Goal: Transaction & Acquisition: Register for event/course

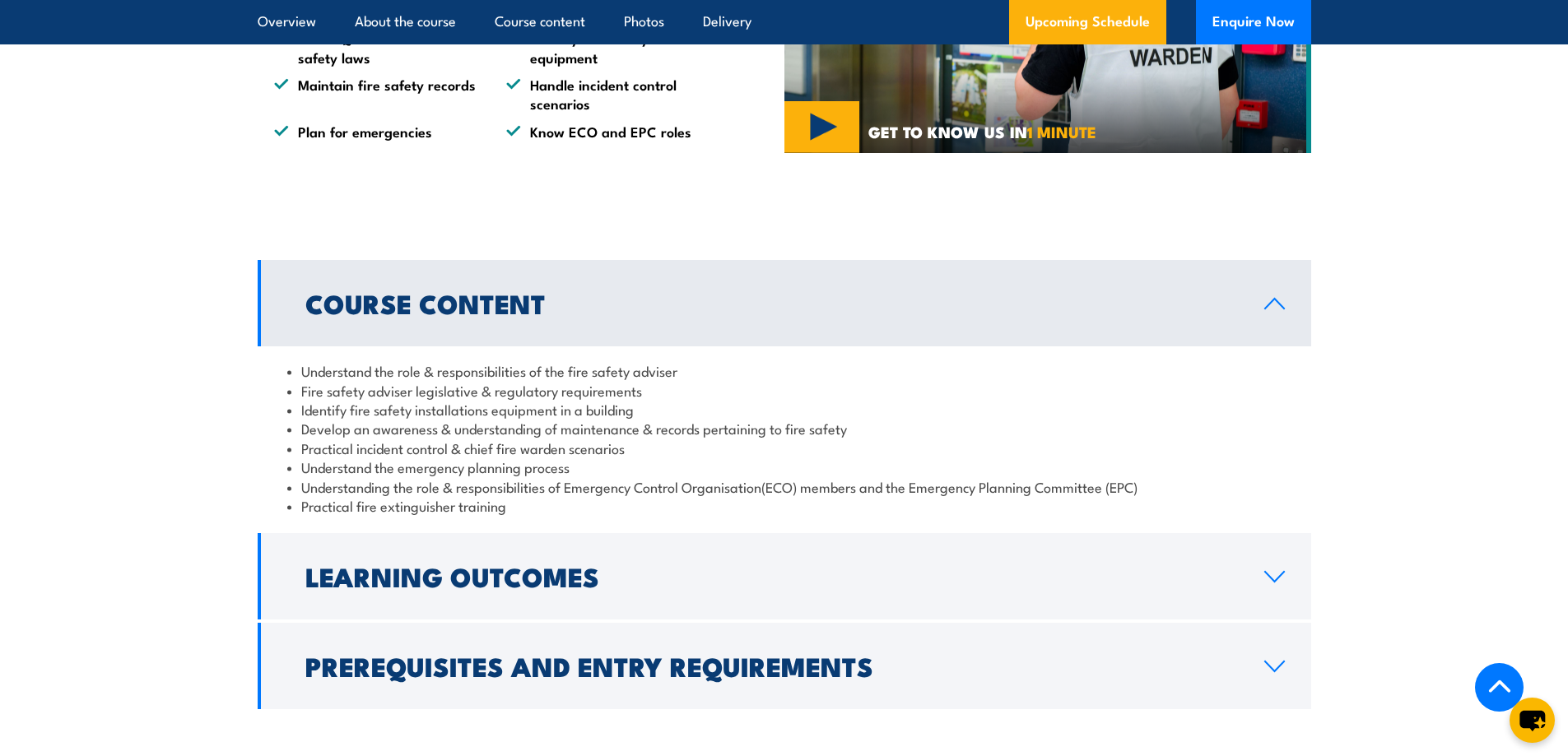
scroll to position [1293, 0]
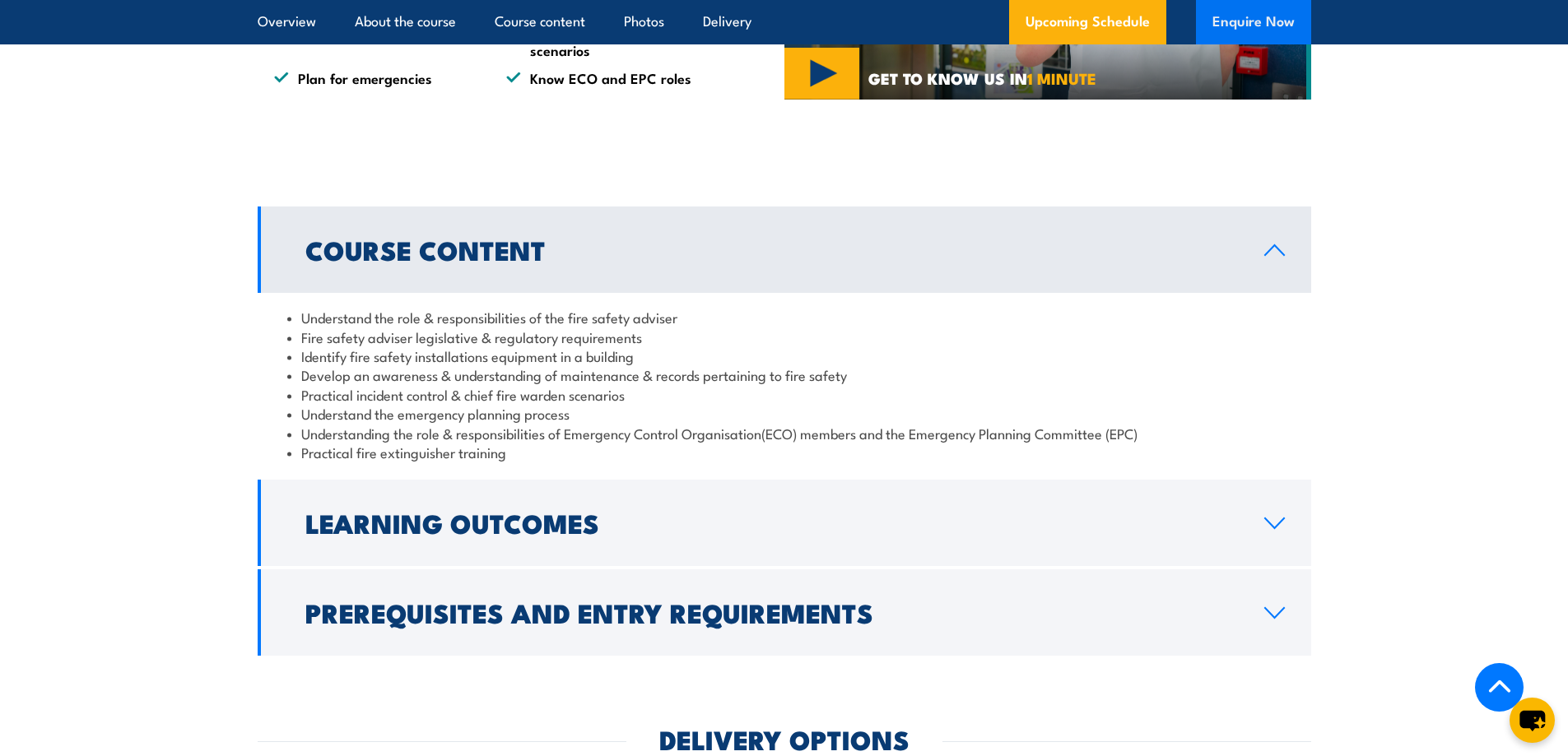
click at [1276, 18] on button "Enquire Now" at bounding box center [1253, 22] width 115 height 45
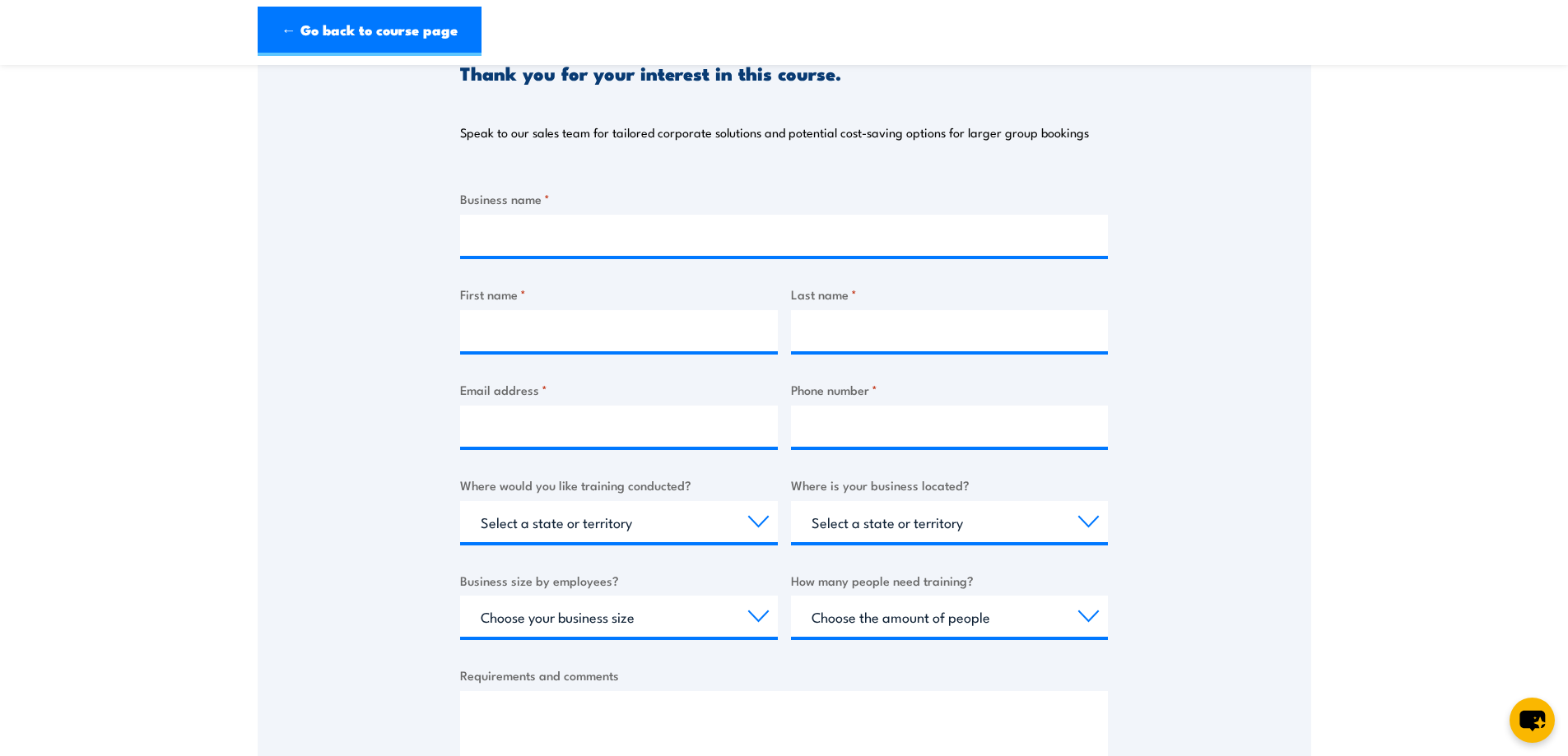
scroll to position [247, 0]
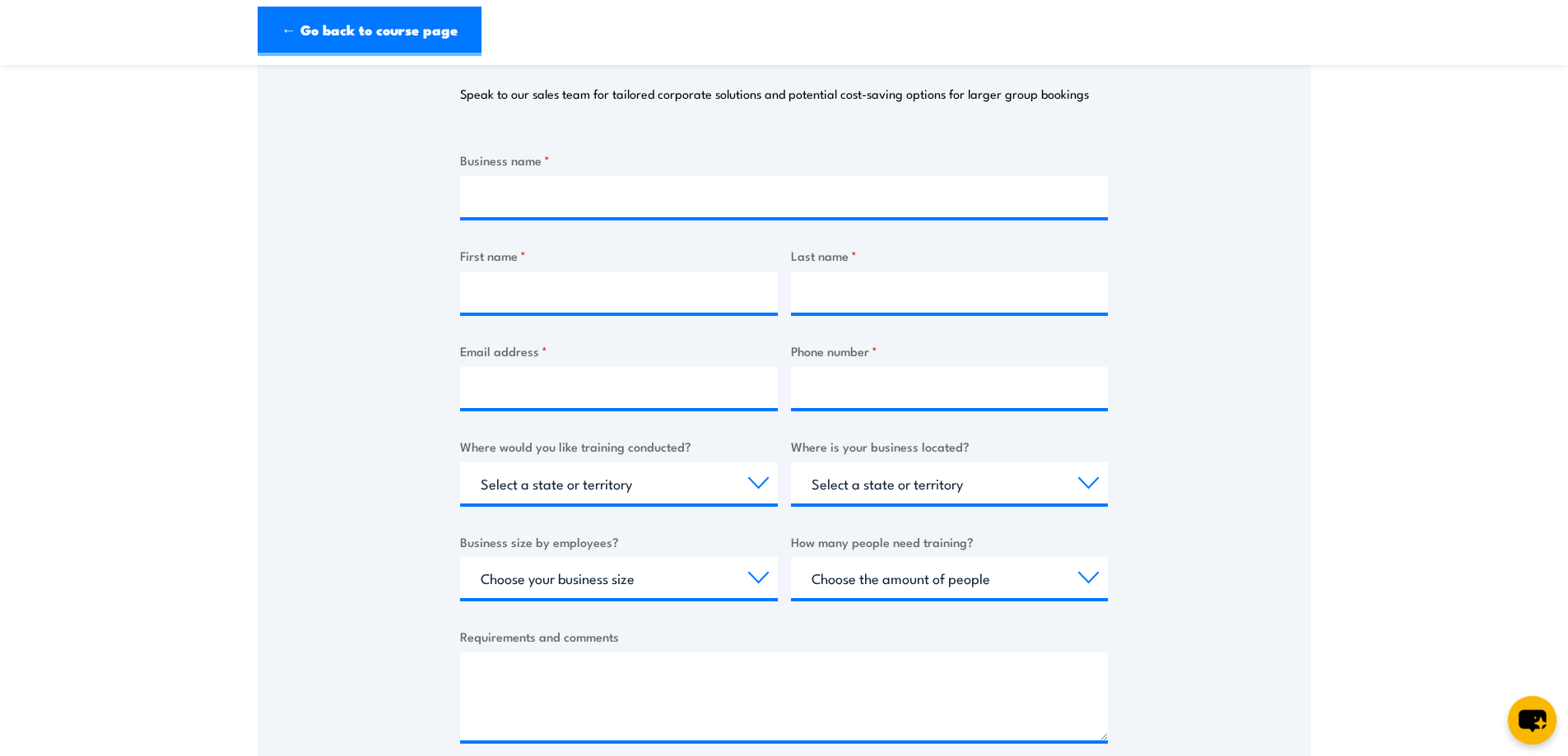
click at [1515, 711] on icon "chat-button" at bounding box center [1532, 720] width 48 height 48
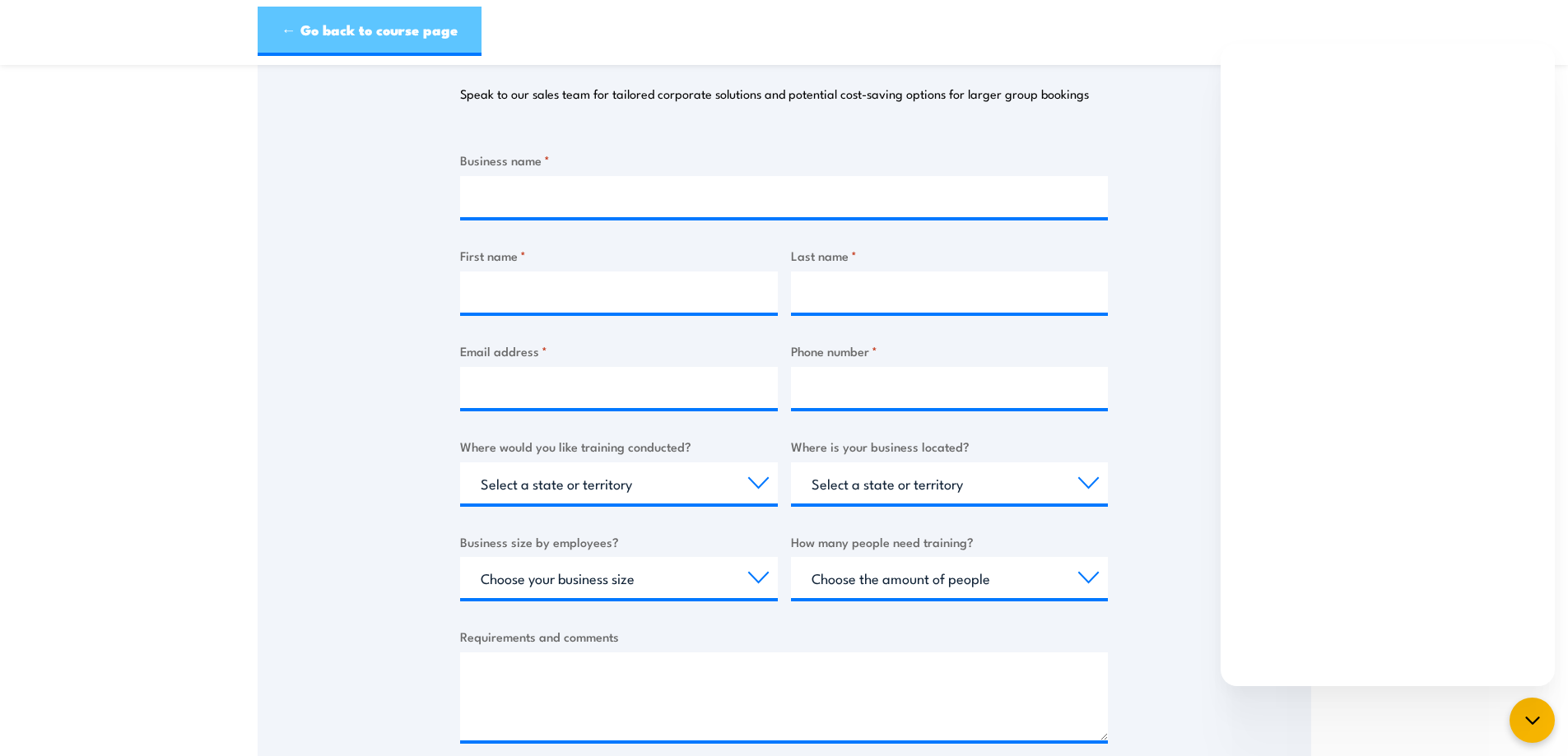
click at [453, 32] on link "← Go back to course page" at bounding box center [370, 30] width 224 height 49
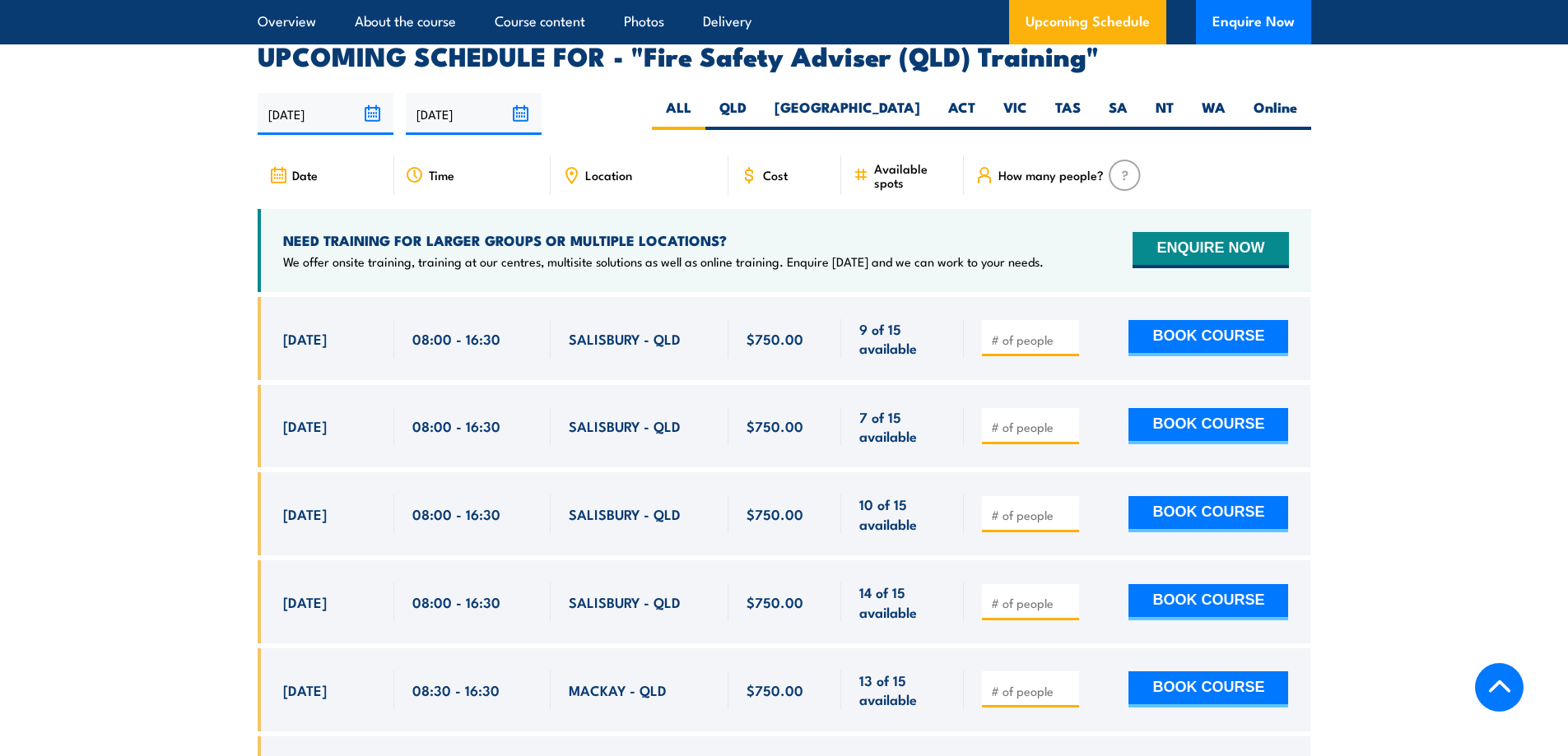
scroll to position [2646, 0]
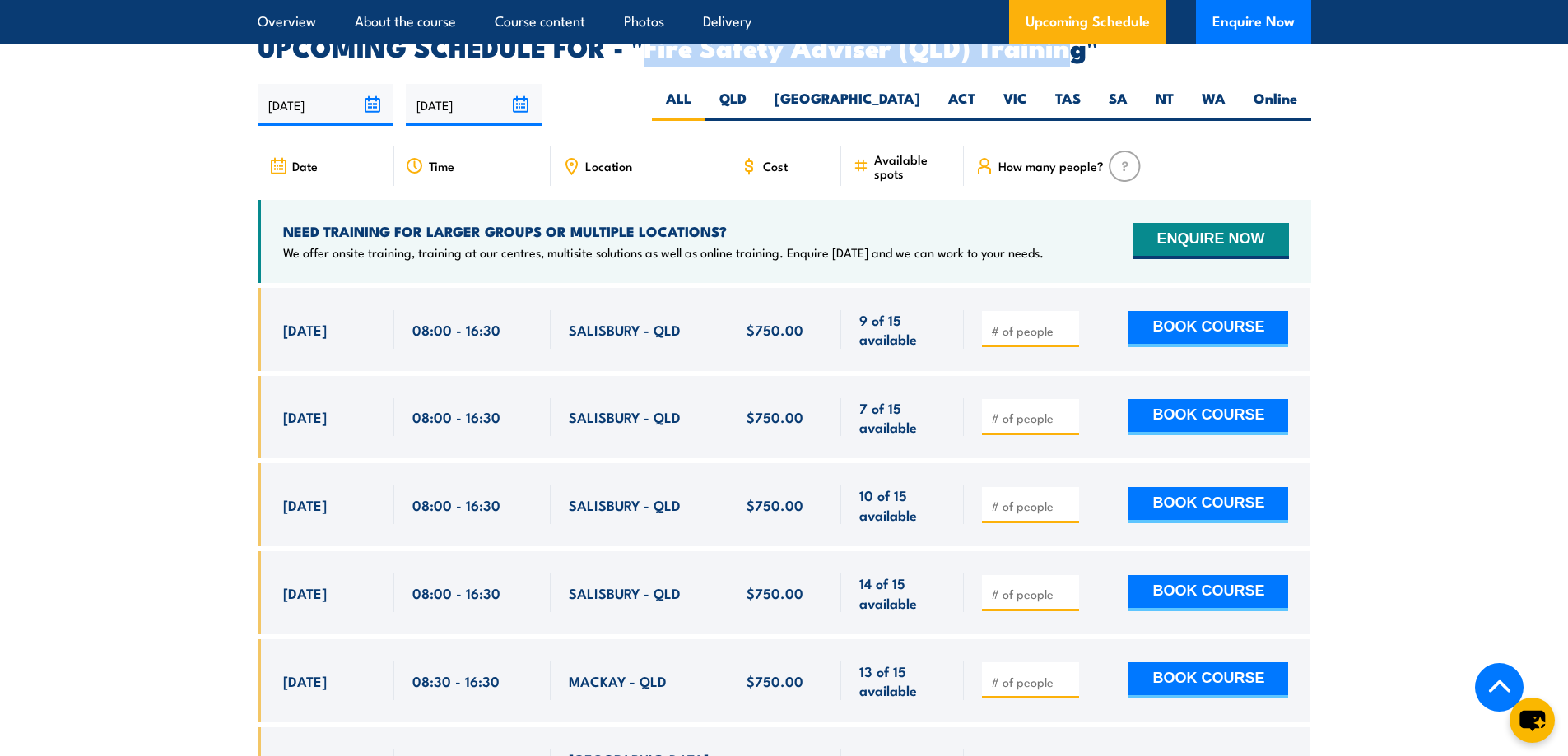
drag, startPoint x: 648, startPoint y: 61, endPoint x: 1073, endPoint y: 76, distance: 425.3
click at [1073, 57] on h2 "UPCOMING SCHEDULE FOR - "Fire Safety Adviser (QLD) Training"" at bounding box center [784, 47] width 1053 height 23
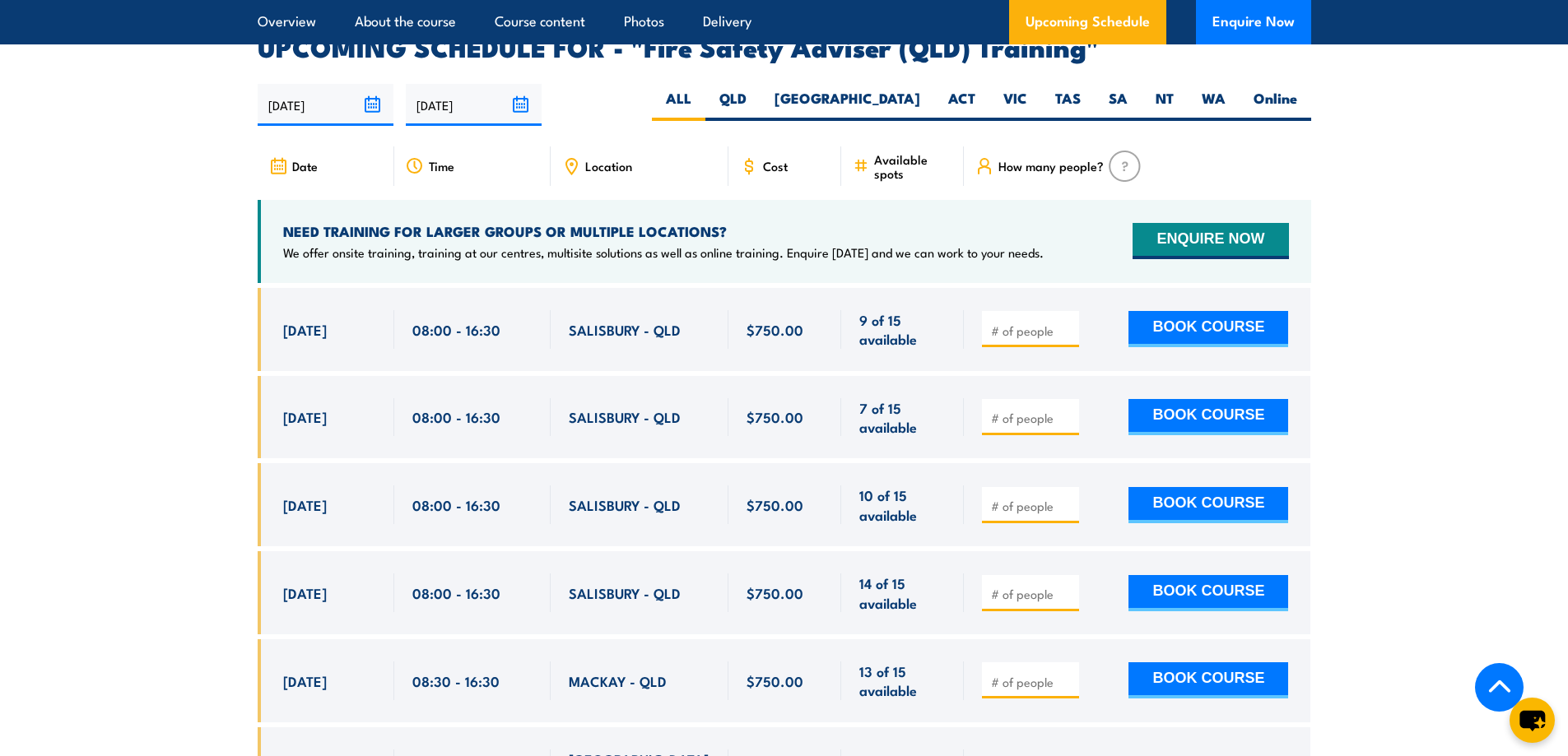
click at [1136, 57] on h2 "UPCOMING SCHEDULE FOR - "Fire Safety Adviser (QLD) Training"" at bounding box center [784, 47] width 1053 height 23
click at [705, 102] on label "ALL" at bounding box center [679, 105] width 54 height 32
click at [702, 100] on input "ALL" at bounding box center [697, 94] width 11 height 11
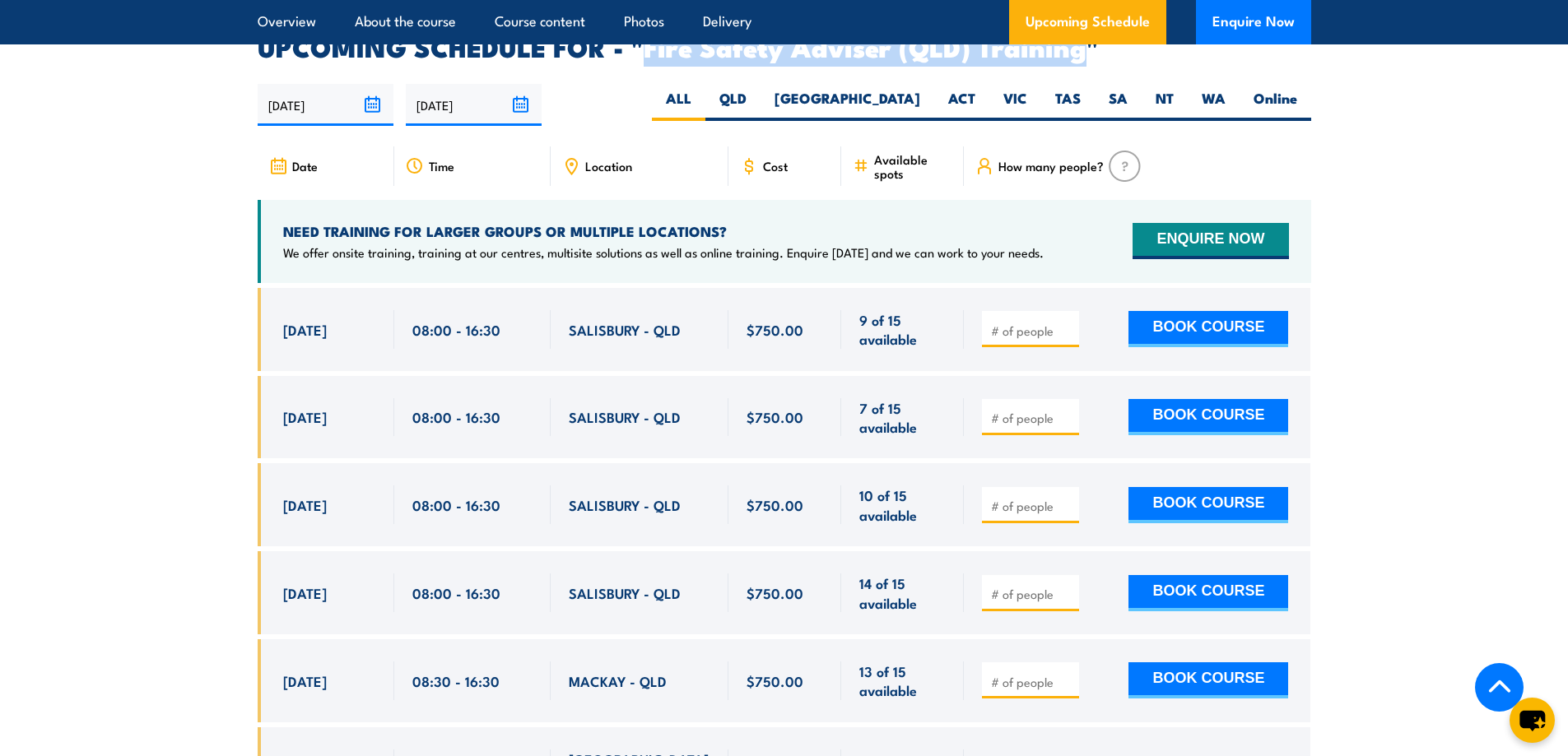
drag, startPoint x: 647, startPoint y: 58, endPoint x: 1080, endPoint y: 65, distance: 433.1
click at [1080, 57] on h2 "UPCOMING SCHEDULE FOR - "Fire Safety Adviser (QLD) Training"" at bounding box center [784, 47] width 1053 height 23
copy h2 "Fire Safety Adviser (QLD) Training"
click at [1533, 719] on icon "chat-button" at bounding box center [1532, 721] width 27 height 22
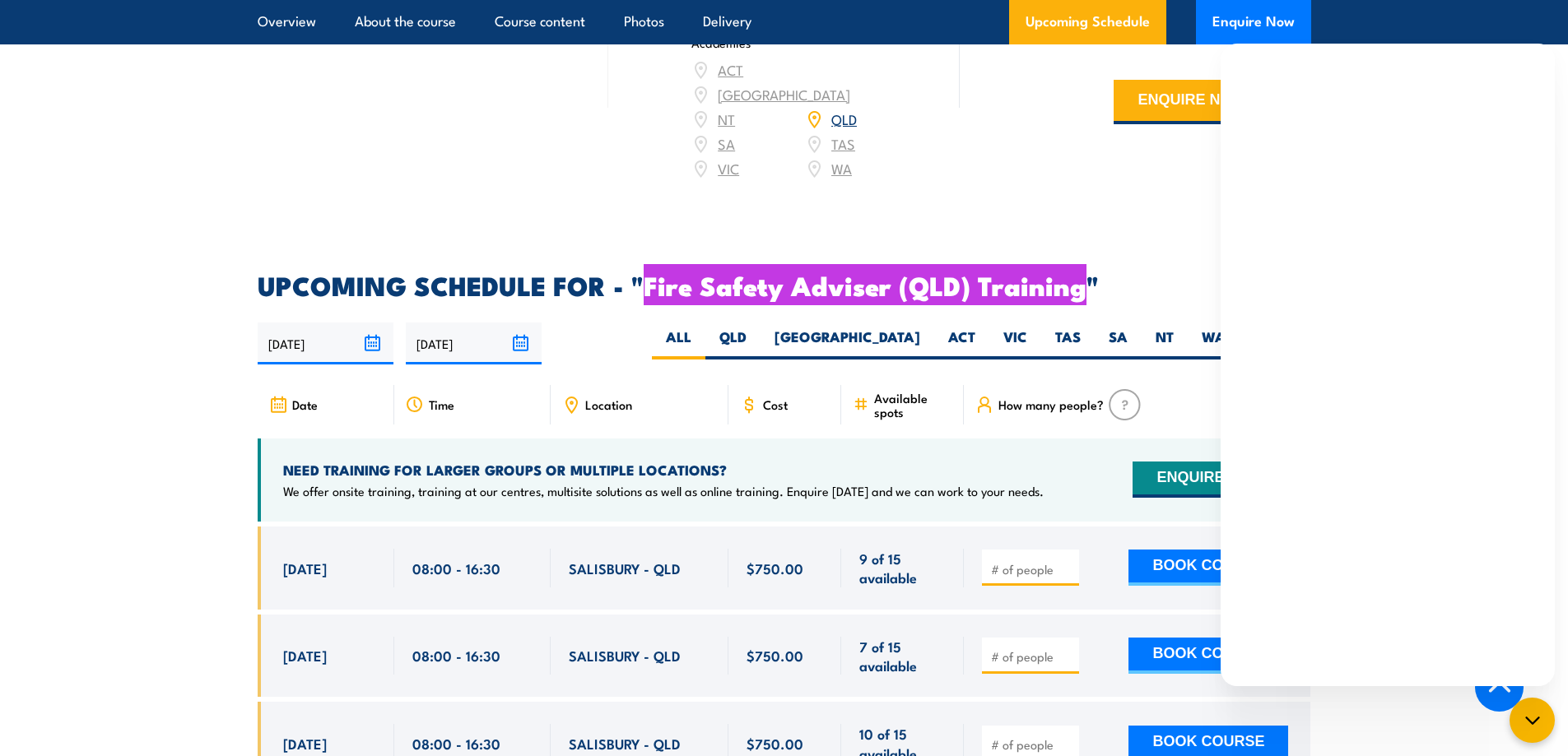
scroll to position [2399, 0]
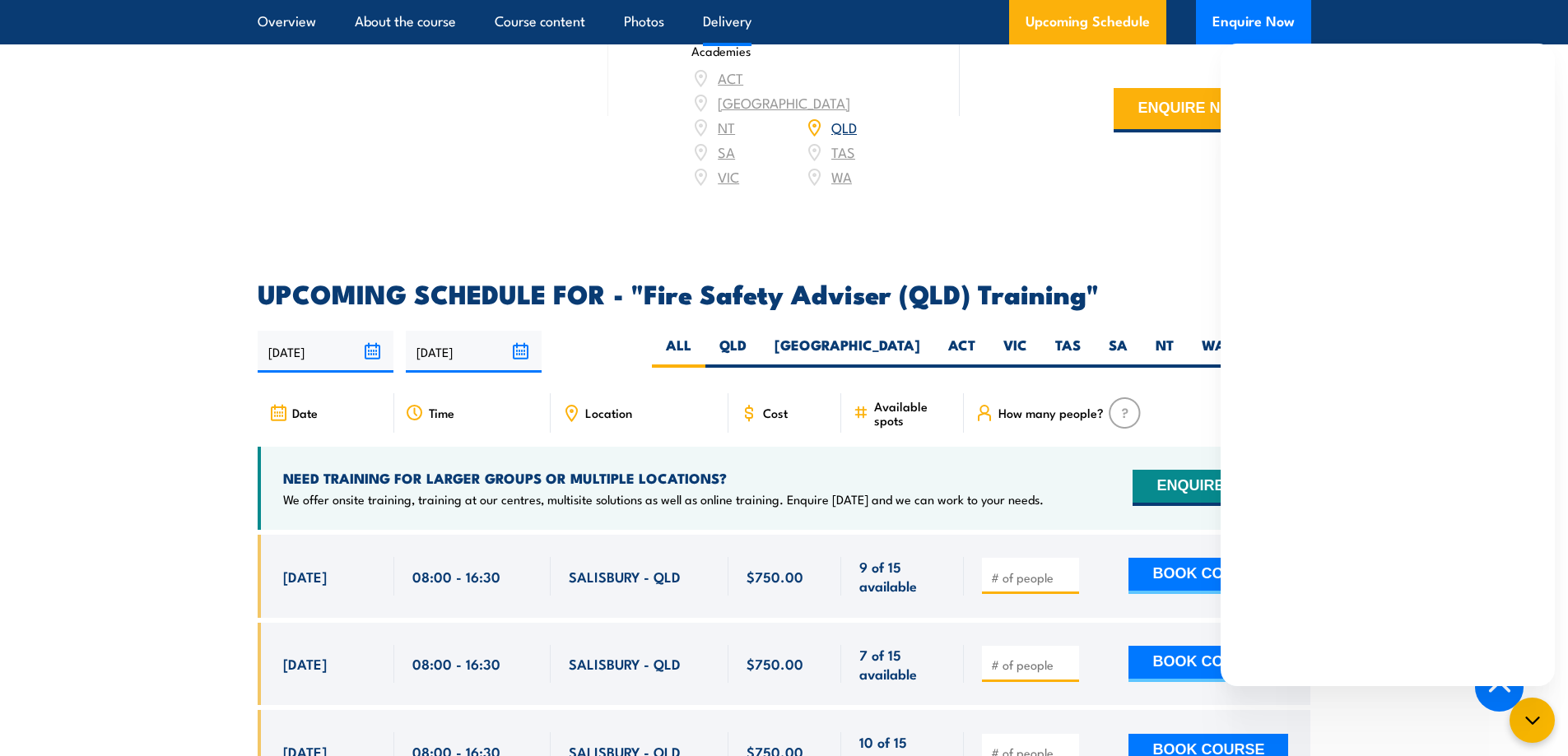
click at [1137, 292] on div "COURSES > Fire & Warden Training FIRE SAFETY ADVISER TRAINING Equip your team i…" at bounding box center [784, 73] width 1568 height 4943
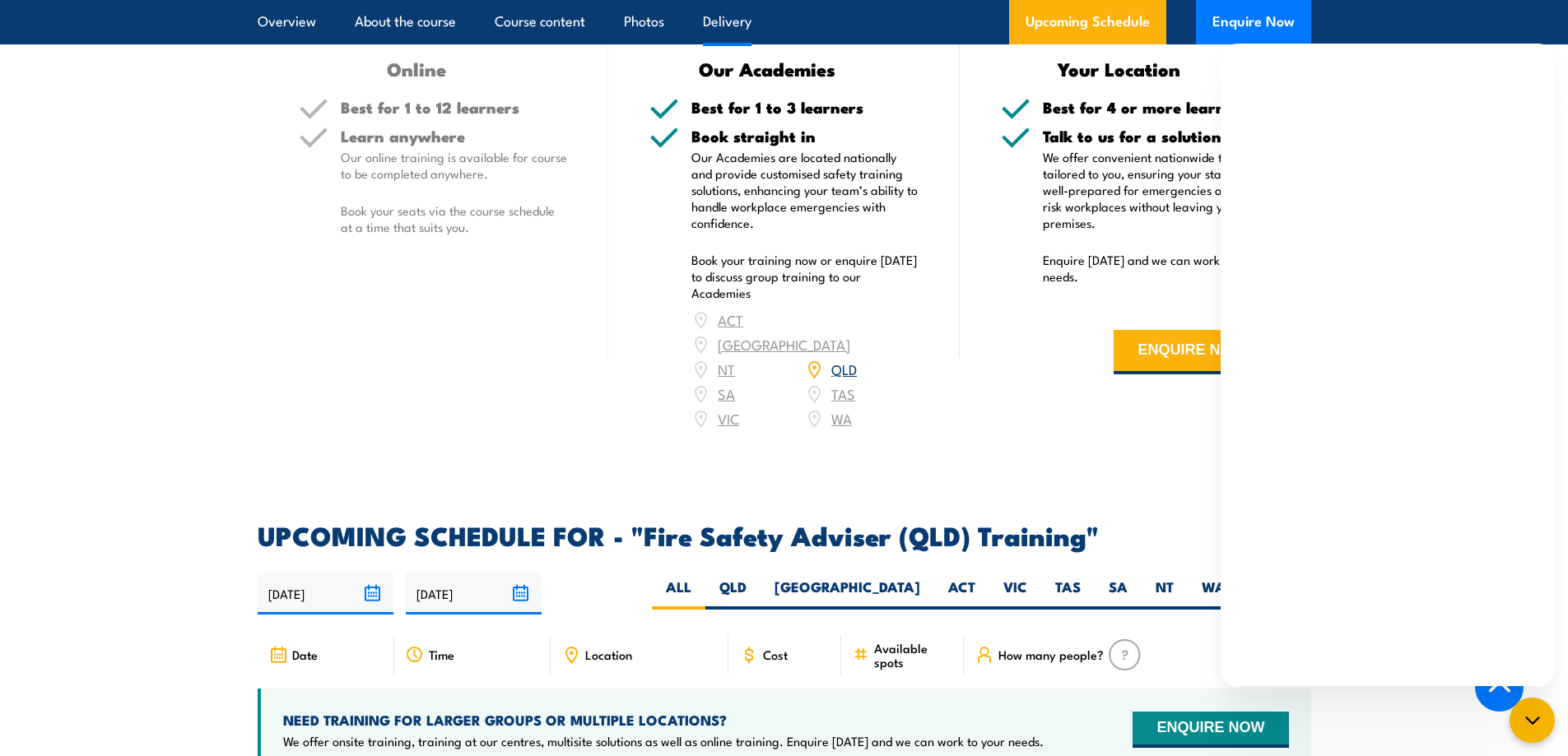
scroll to position [2151, 0]
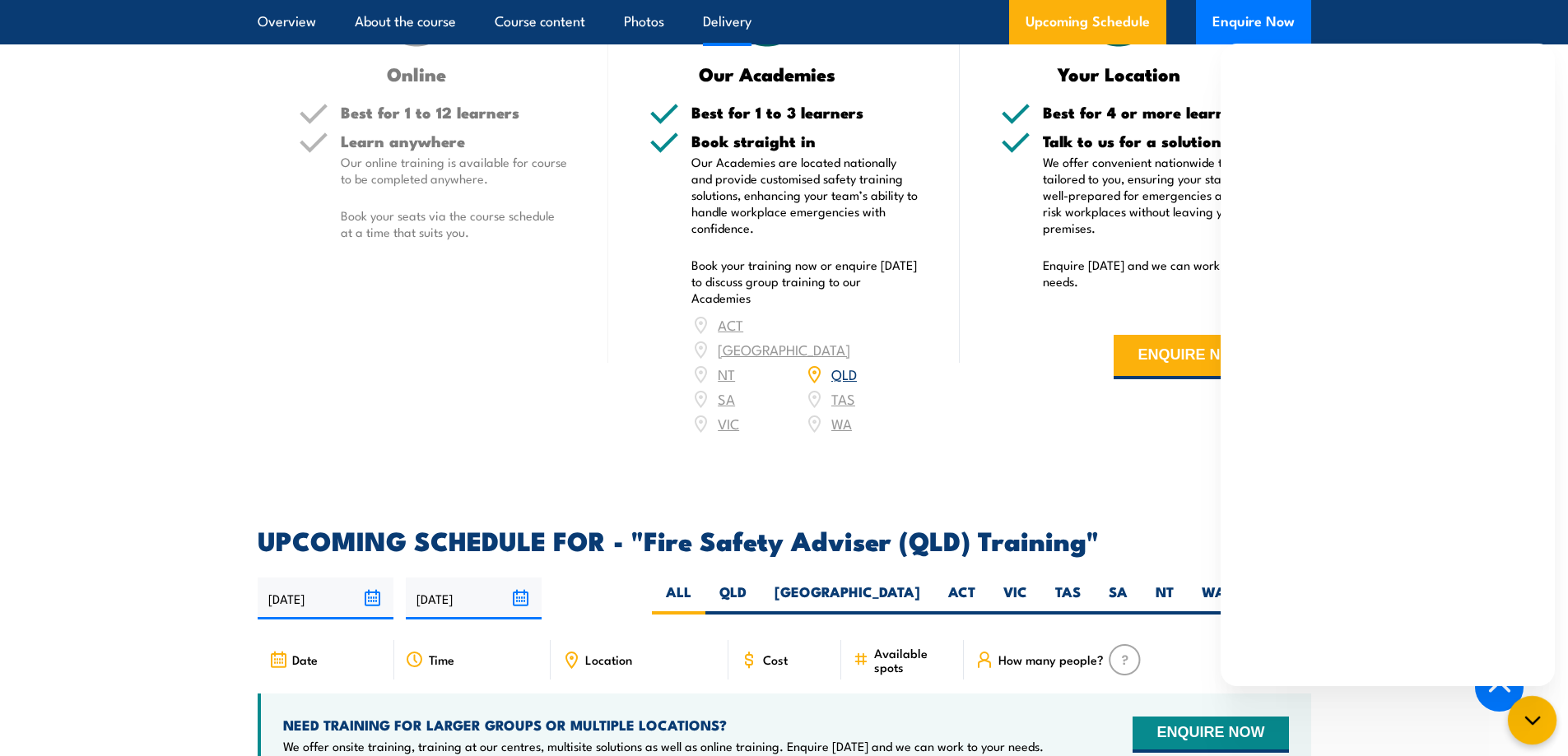
click at [1529, 724] on icon "chat-button" at bounding box center [1533, 721] width 22 height 22
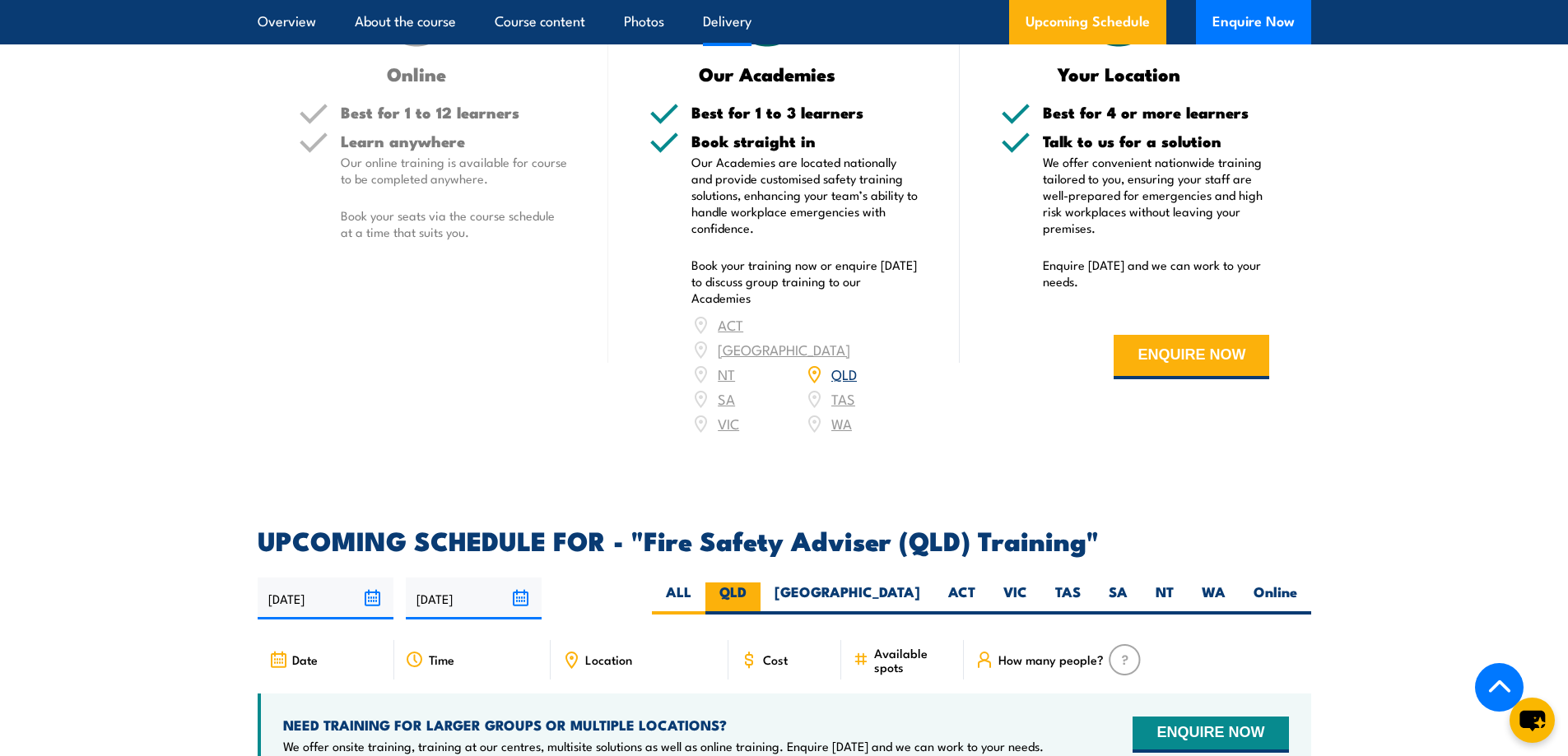
scroll to position [2563, 0]
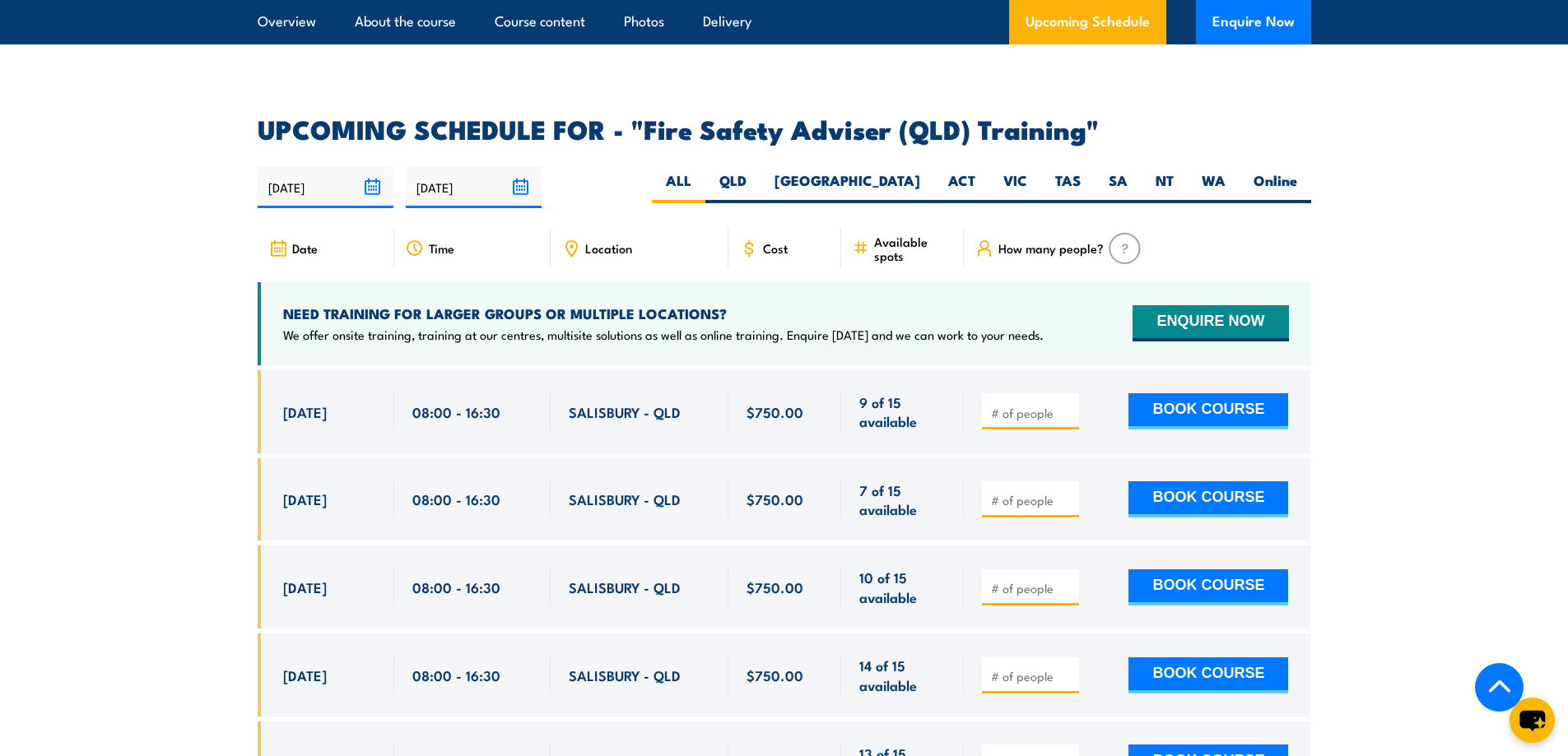
click at [1036, 508] on input "number" at bounding box center [1032, 500] width 83 height 16
type input "1"
click at [1067, 508] on input "1" at bounding box center [1032, 500] width 83 height 16
click at [1159, 505] on button "BOOK COURSE" at bounding box center [1208, 500] width 160 height 36
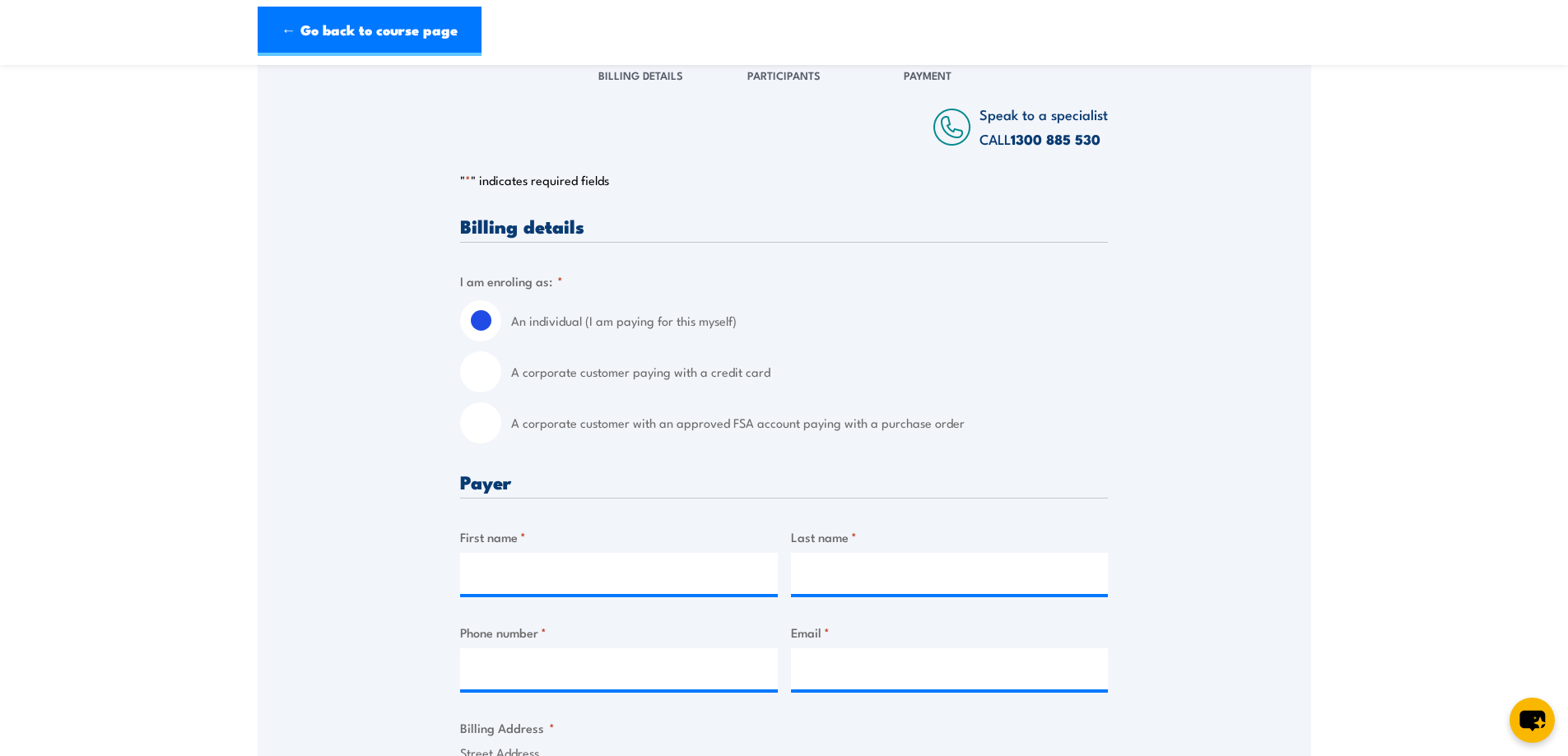
scroll to position [247, 0]
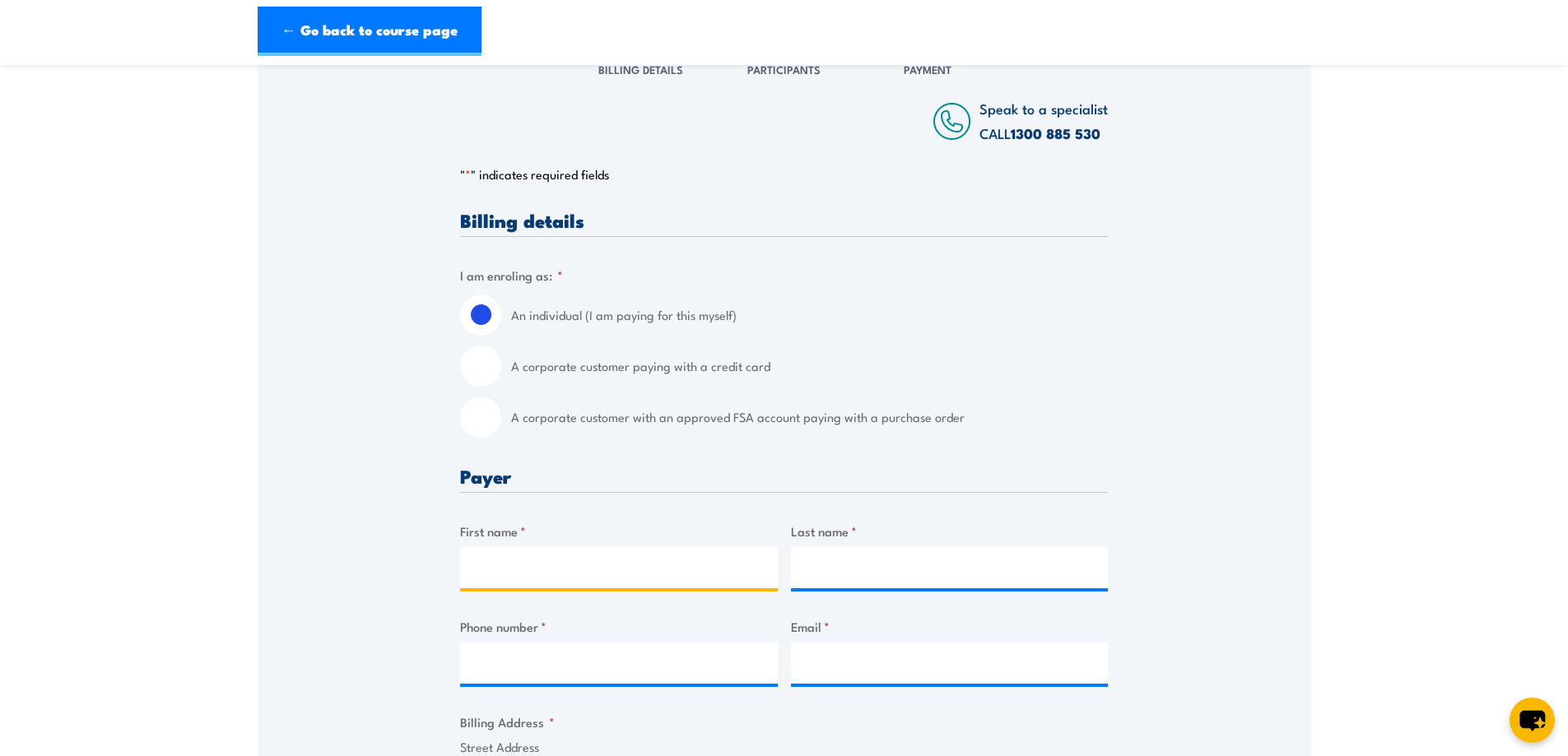
click at [527, 570] on input "First name *" at bounding box center [619, 568] width 318 height 41
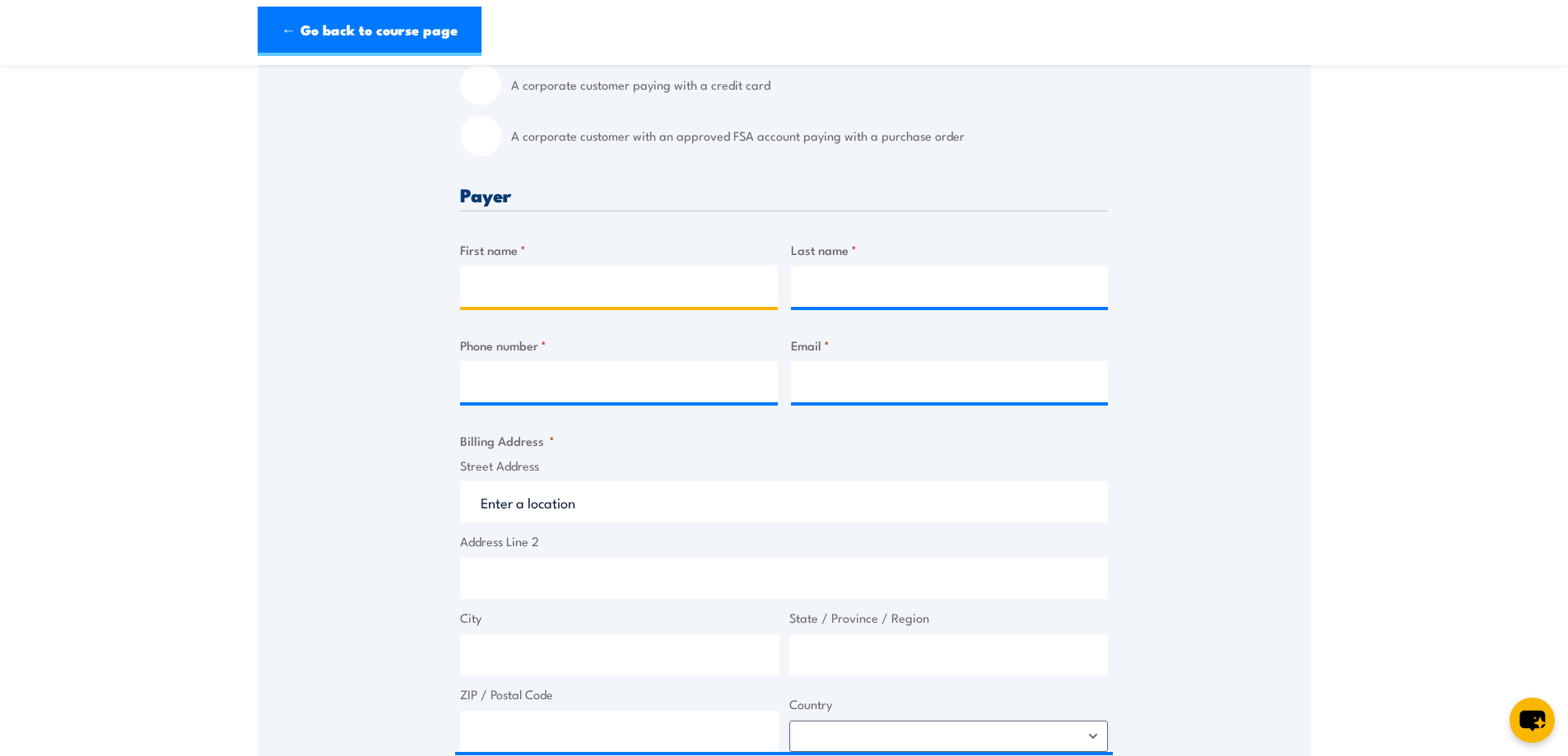
scroll to position [494, 0]
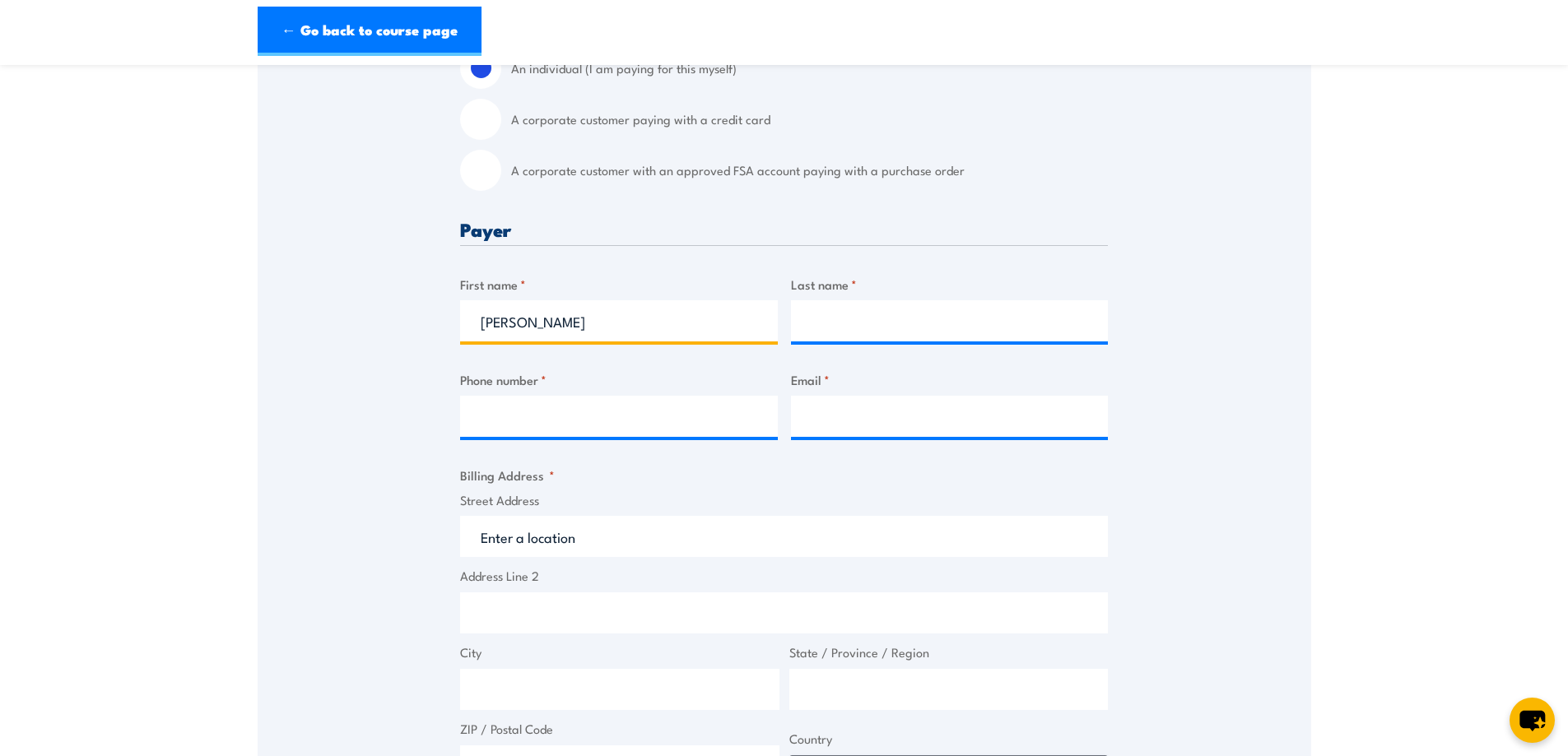
type input "[PERSON_NAME]"
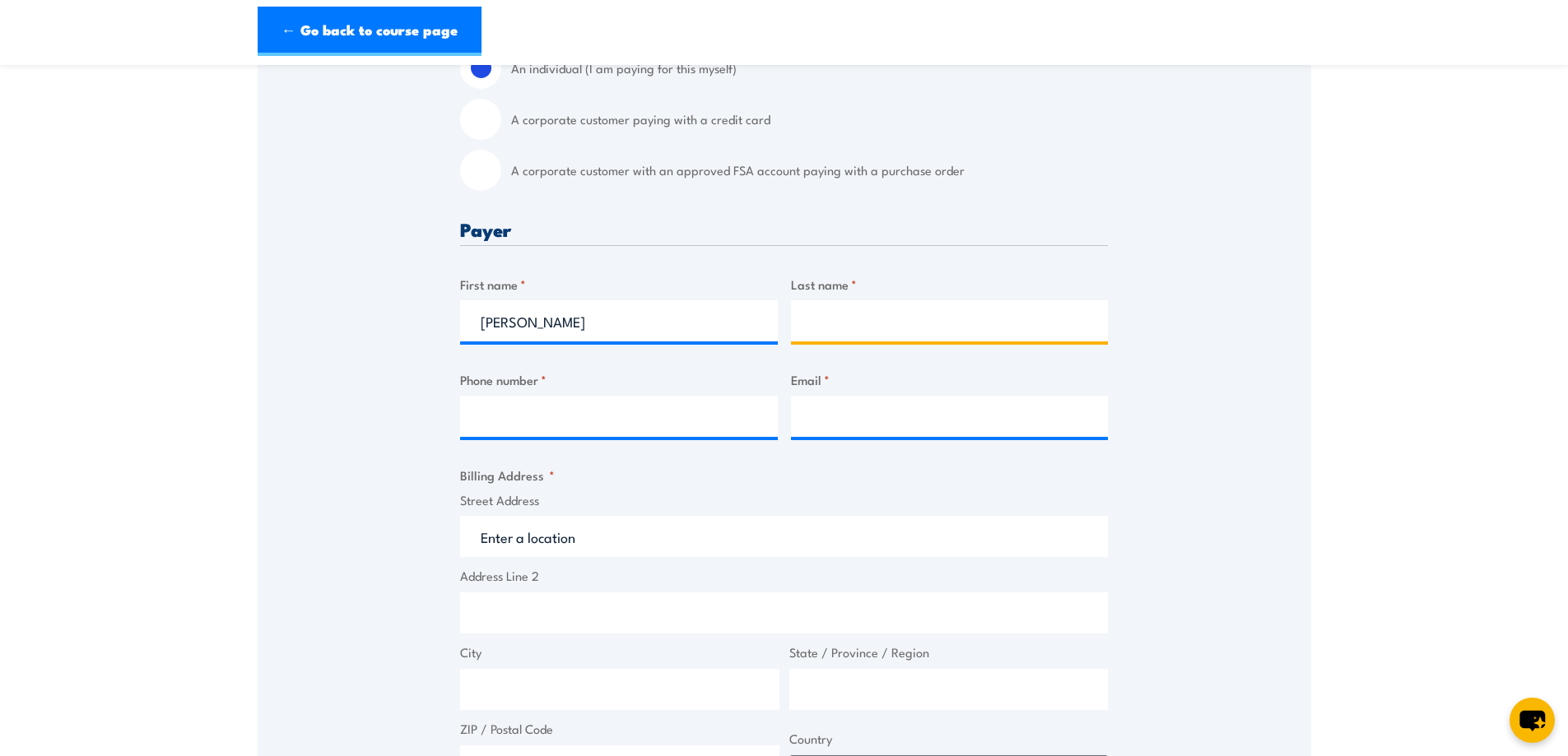
click at [824, 318] on input "Last name *" at bounding box center [950, 321] width 318 height 41
type input "ProEngMan Services PT"
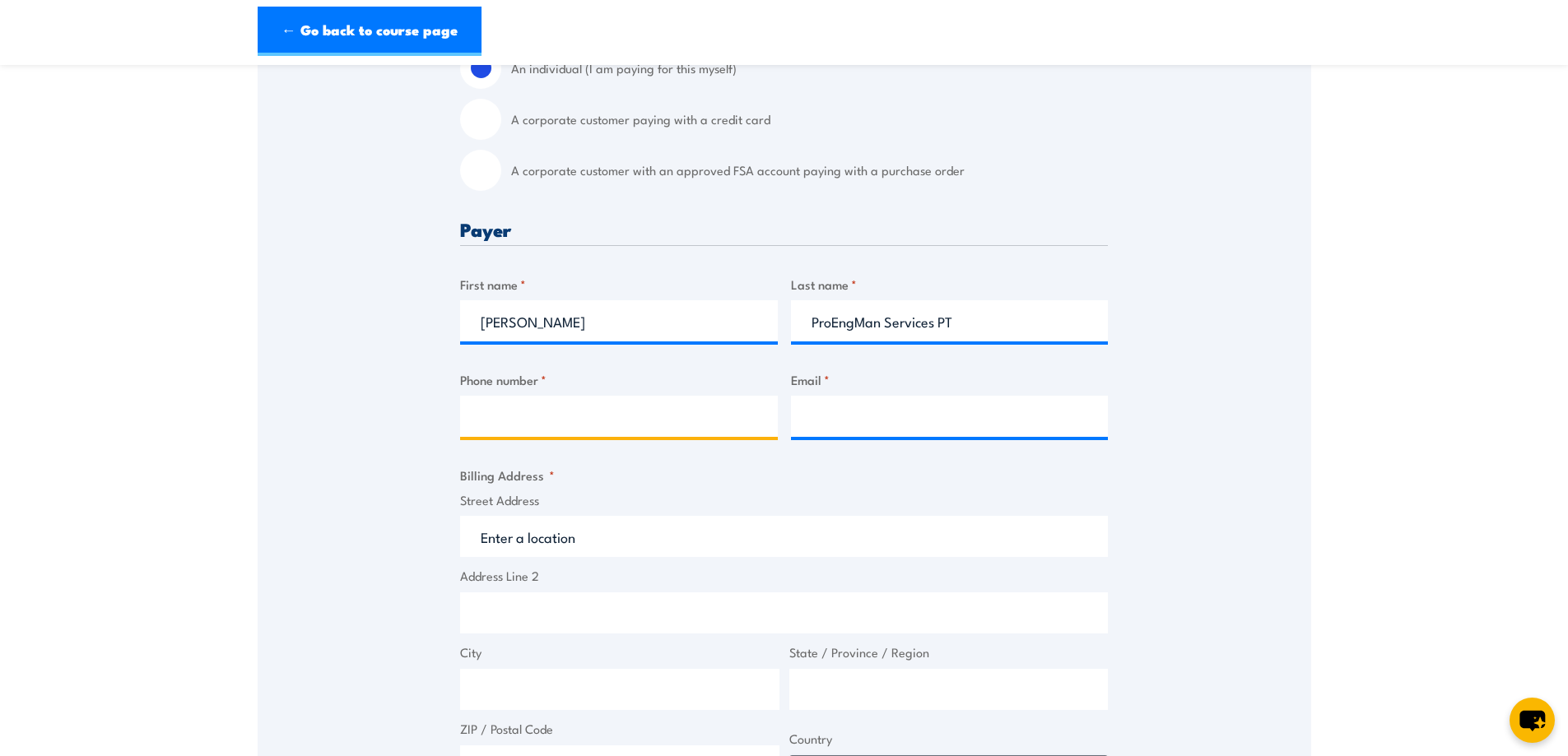
click at [623, 416] on input "Phone number *" at bounding box center [619, 416] width 318 height 41
type input "0426252794"
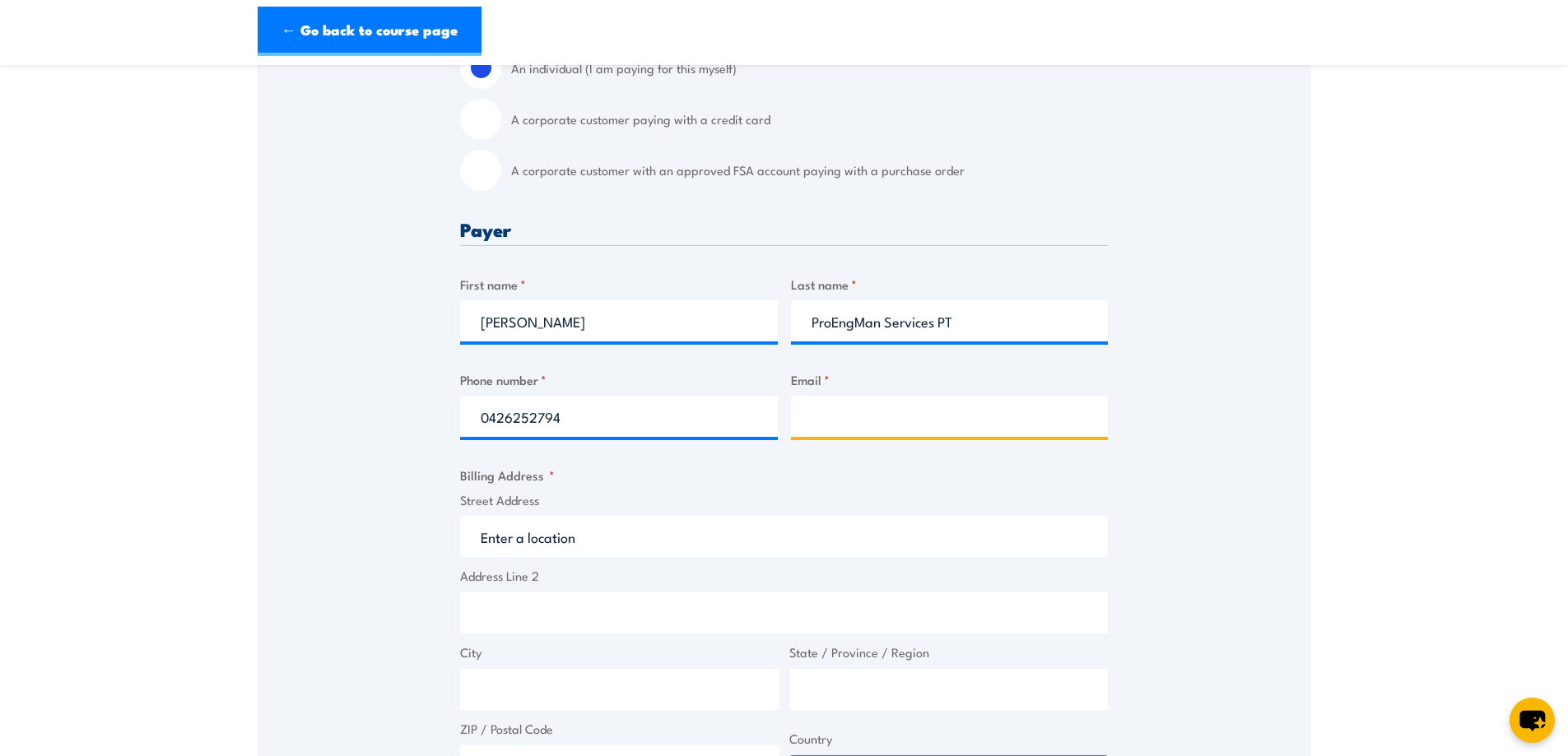
click at [853, 426] on input "Email *" at bounding box center [950, 416] width 318 height 41
type input "proengmanservices@gmail.com"
click at [557, 532] on input "Street Address" at bounding box center [784, 536] width 648 height 41
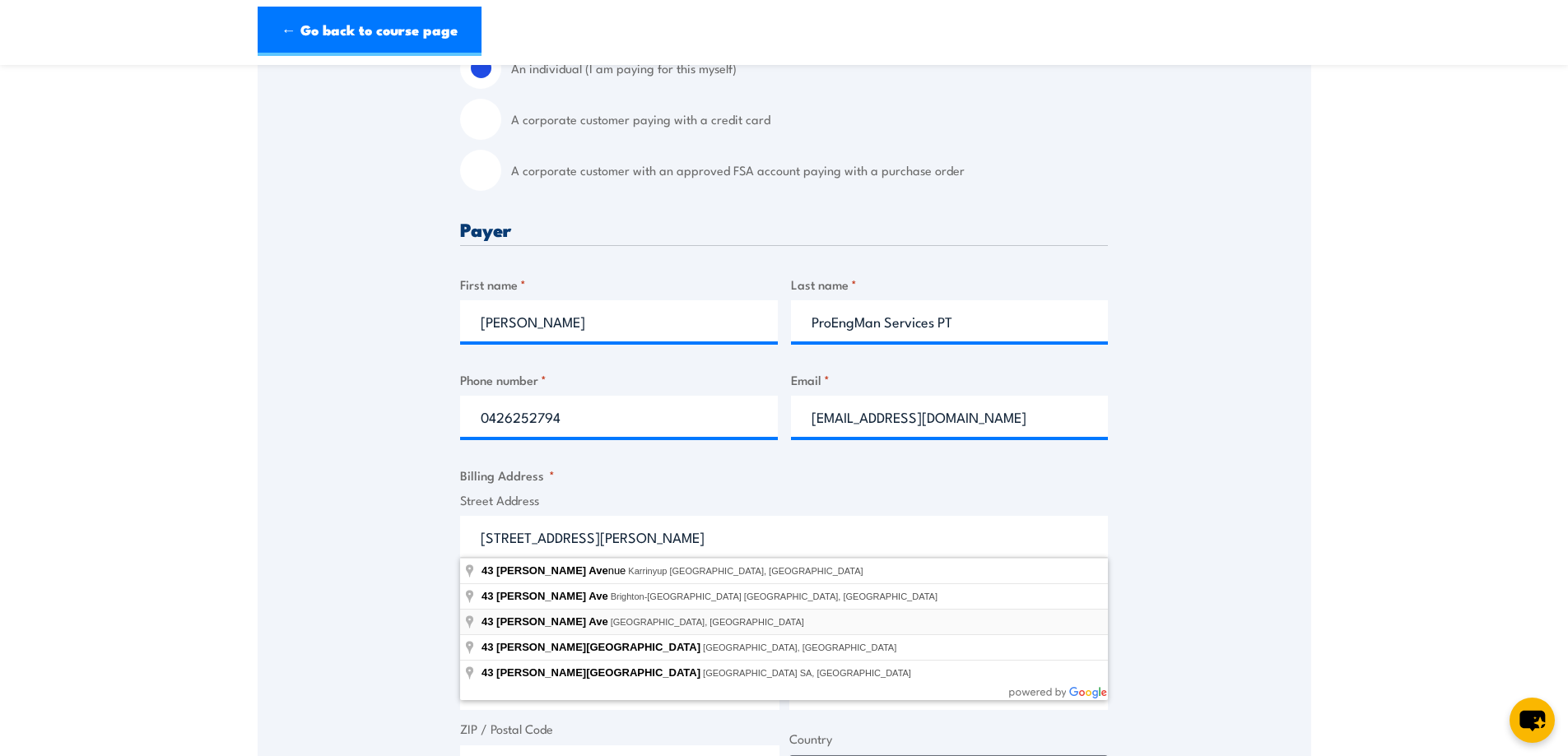
type input "43 Francis Ave, Rochedale QLD, Australia"
type input "43 Francis Ave"
type input "Rochedale"
type input "Queensland"
type input "4123"
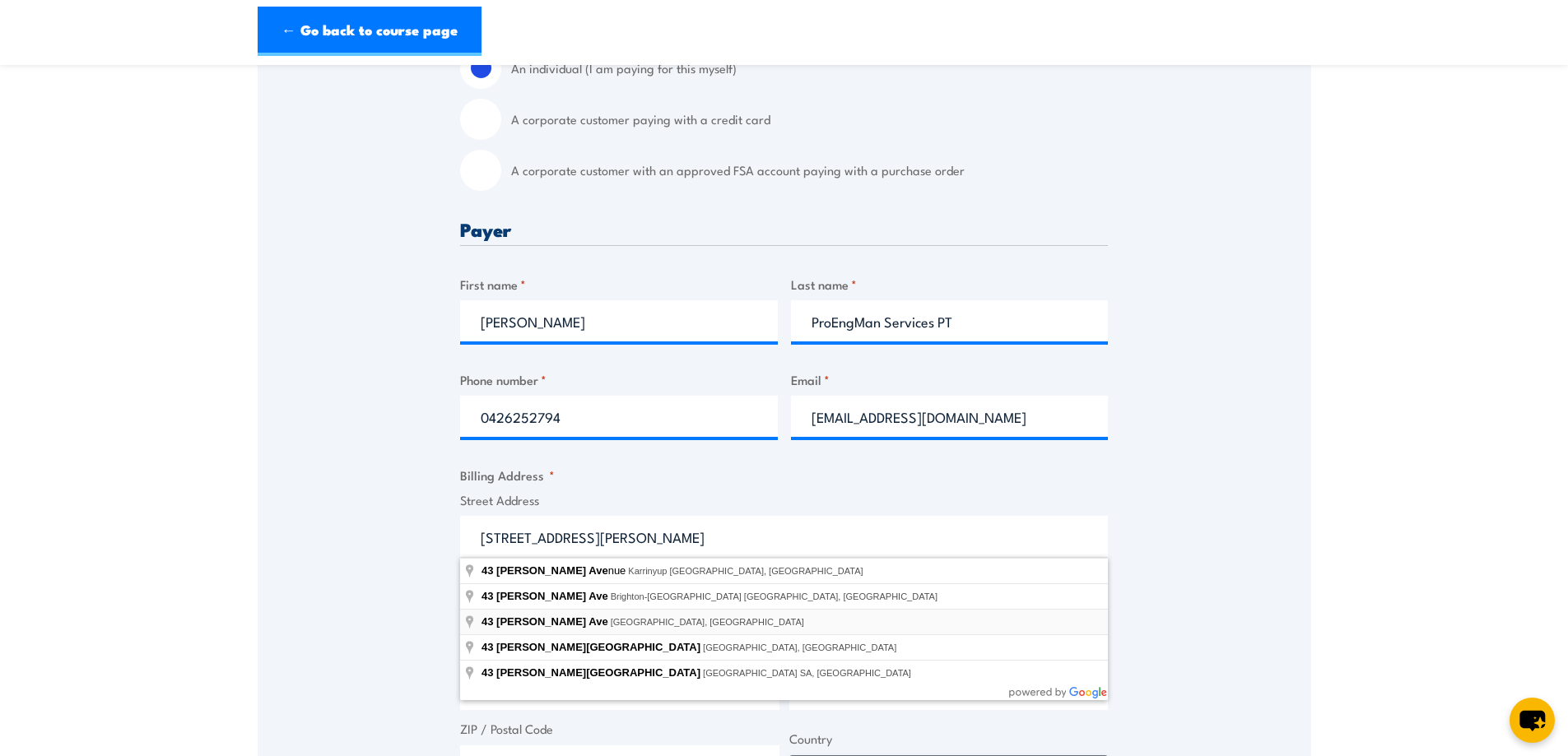
select select "Australia"
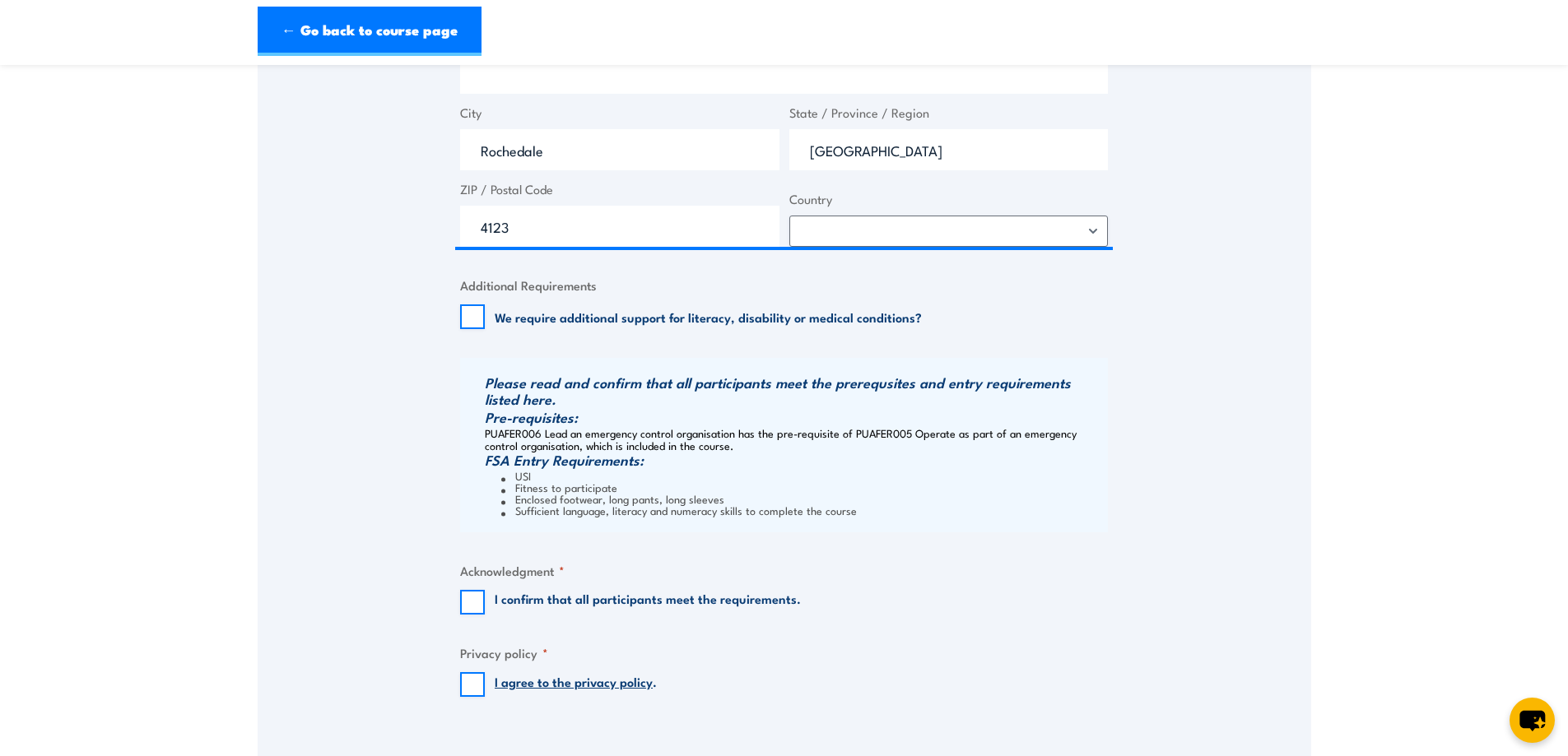
scroll to position [1070, 0]
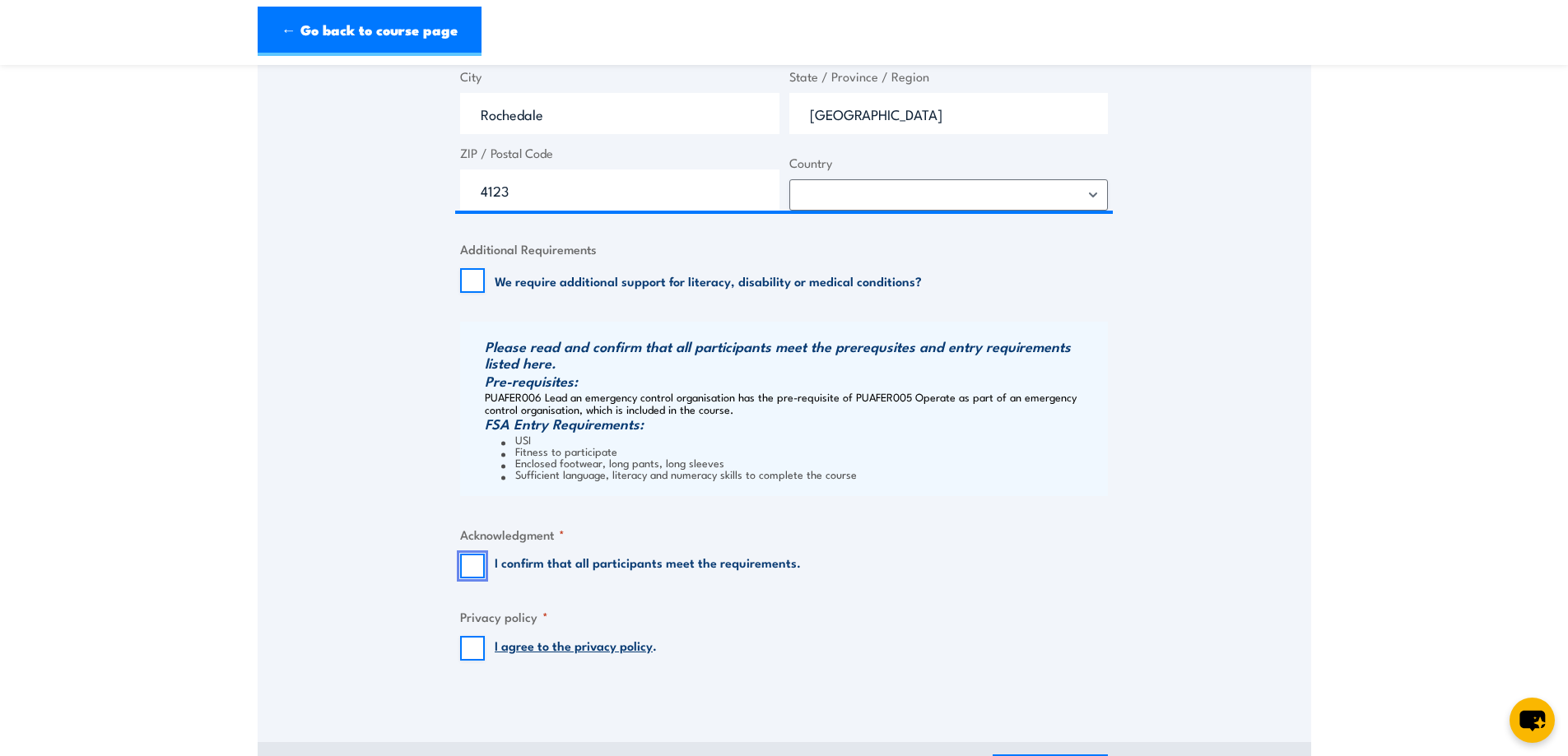
click at [474, 563] on input "I confirm that all participants meet the requirements." at bounding box center [473, 567] width 25 height 25
checkbox input "true"
click at [468, 647] on input "I agree to the privacy policy ." at bounding box center [473, 648] width 25 height 25
checkbox input "true"
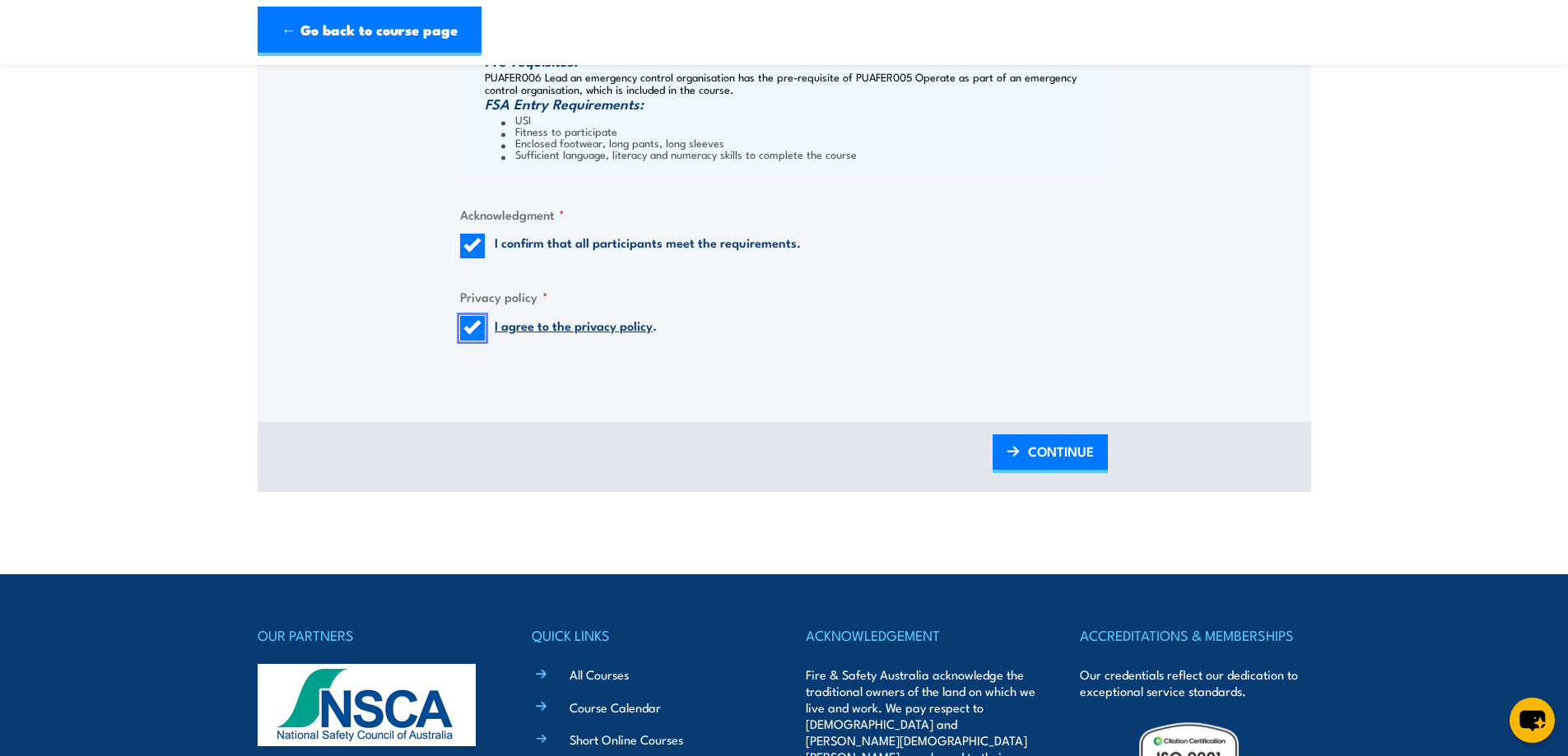
scroll to position [1399, 0]
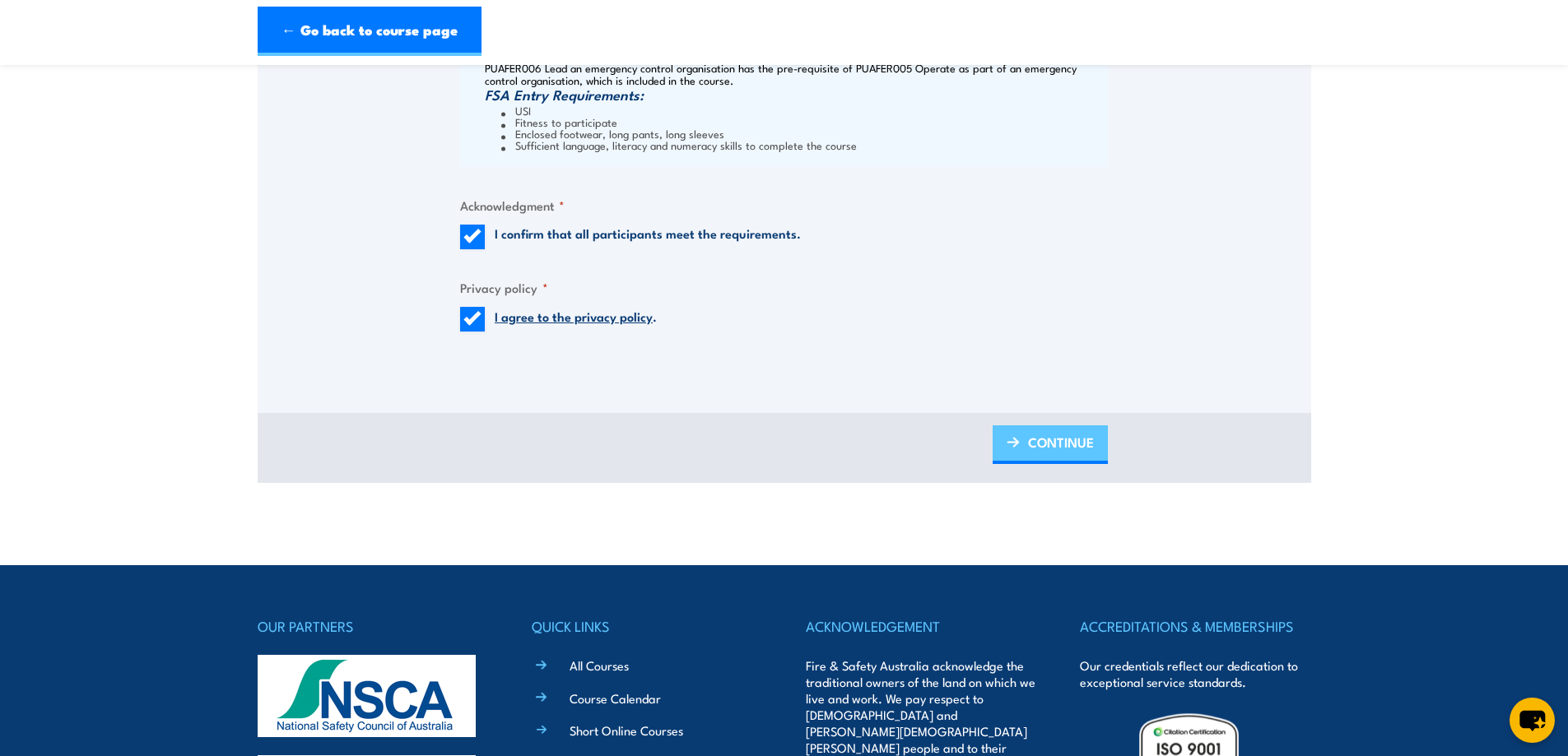
click at [1047, 444] on span "CONTINUE" at bounding box center [1060, 442] width 65 height 44
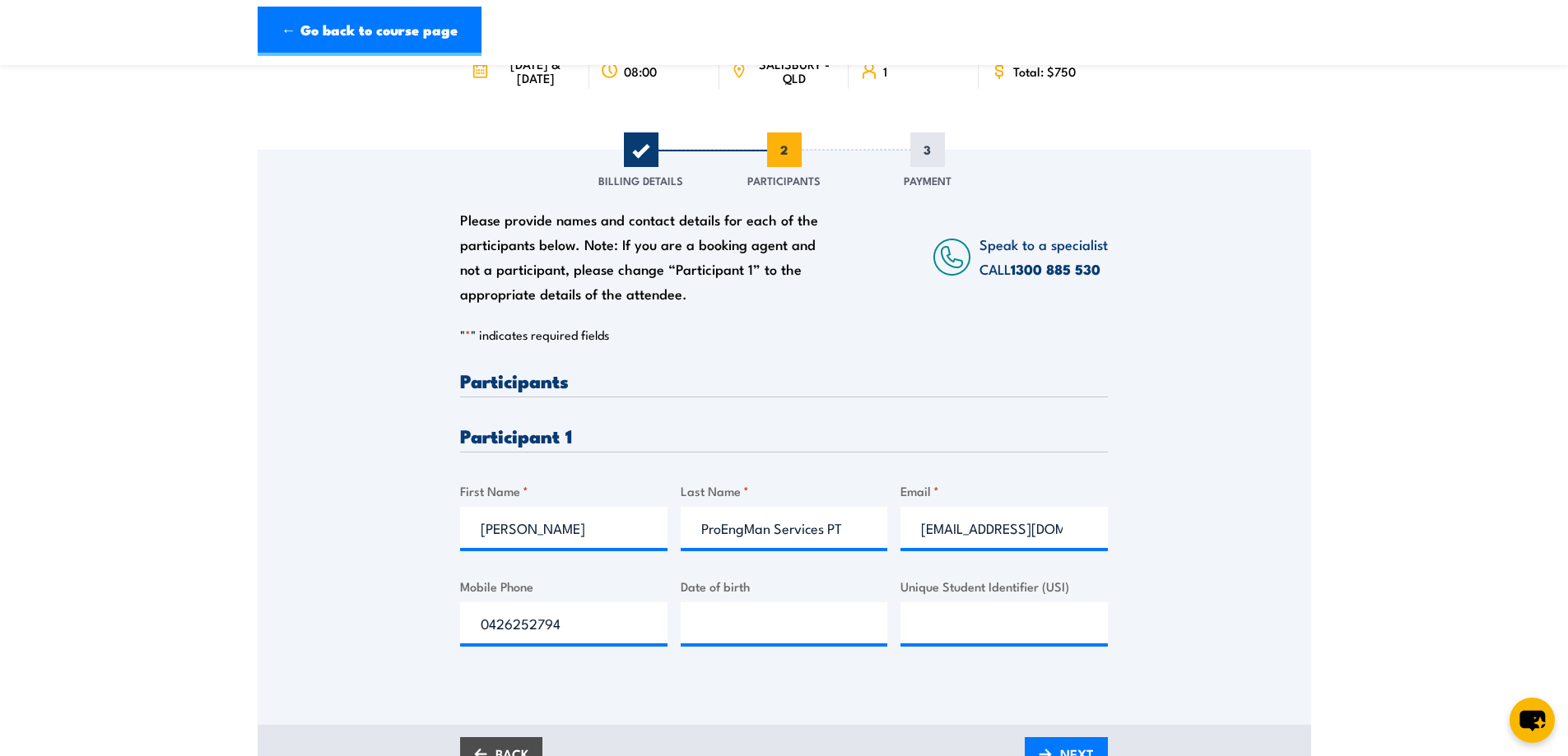
scroll to position [165, 0]
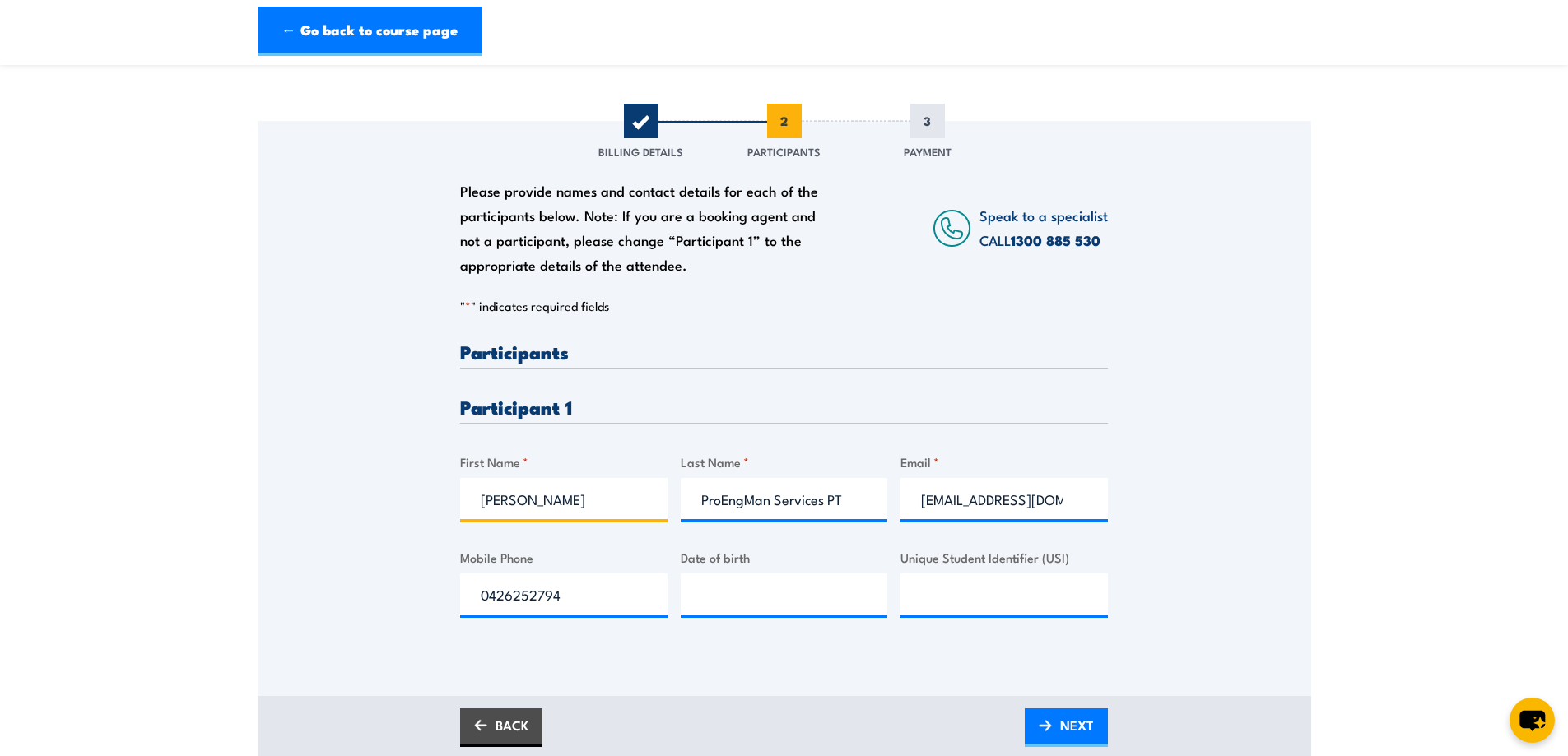
click at [605, 502] on input "Felicity Strydom" at bounding box center [563, 499] width 207 height 41
type input "F"
type input "EUGENE"
click at [841, 502] on input "ProEngMan Services PT" at bounding box center [784, 499] width 207 height 41
click at [847, 503] on input "ProEngMan Services PT" at bounding box center [784, 499] width 207 height 41
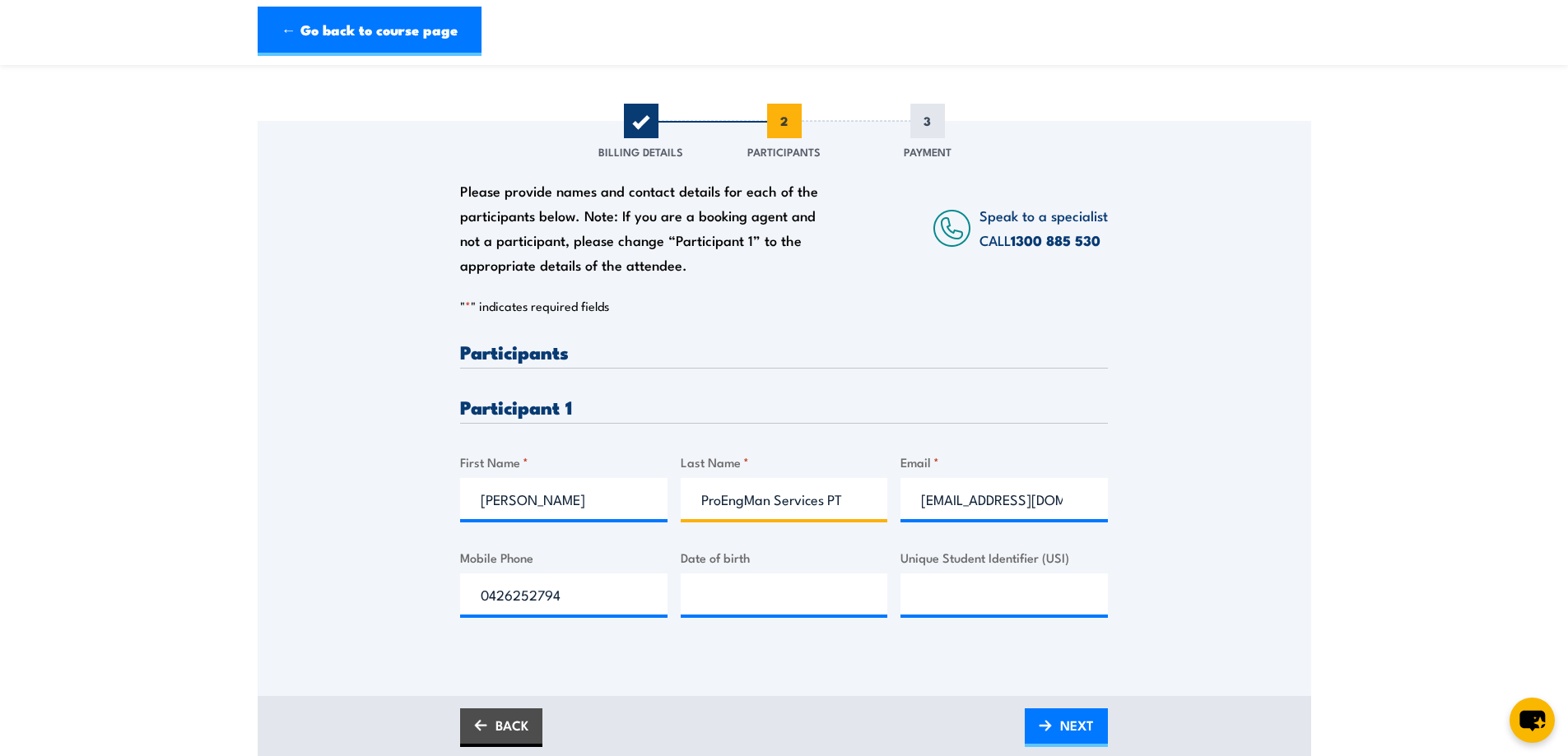
scroll to position [0, 0]
type input "P"
type input "STRYDOM"
click at [584, 593] on input "0426252794" at bounding box center [563, 595] width 207 height 41
type input "0"
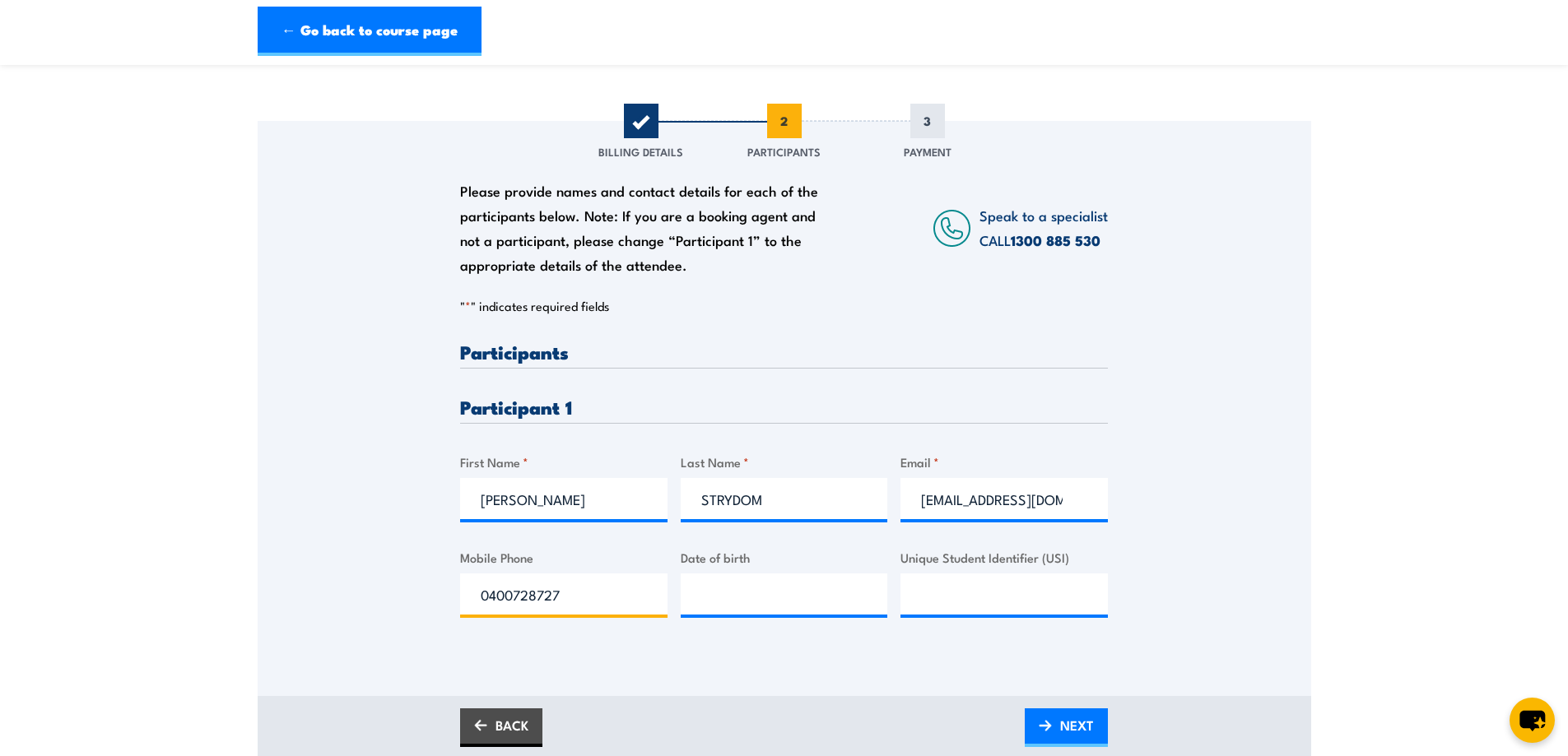
type input "0400728727"
click at [739, 596] on input "__/__/____" at bounding box center [784, 595] width 207 height 41
click at [705, 595] on input "__/__/____" at bounding box center [784, 595] width 207 height 41
click at [733, 595] on input "_1/00/6197" at bounding box center [784, 595] width 207 height 41
click at [781, 602] on input "_1/00/6197" at bounding box center [784, 595] width 207 height 41
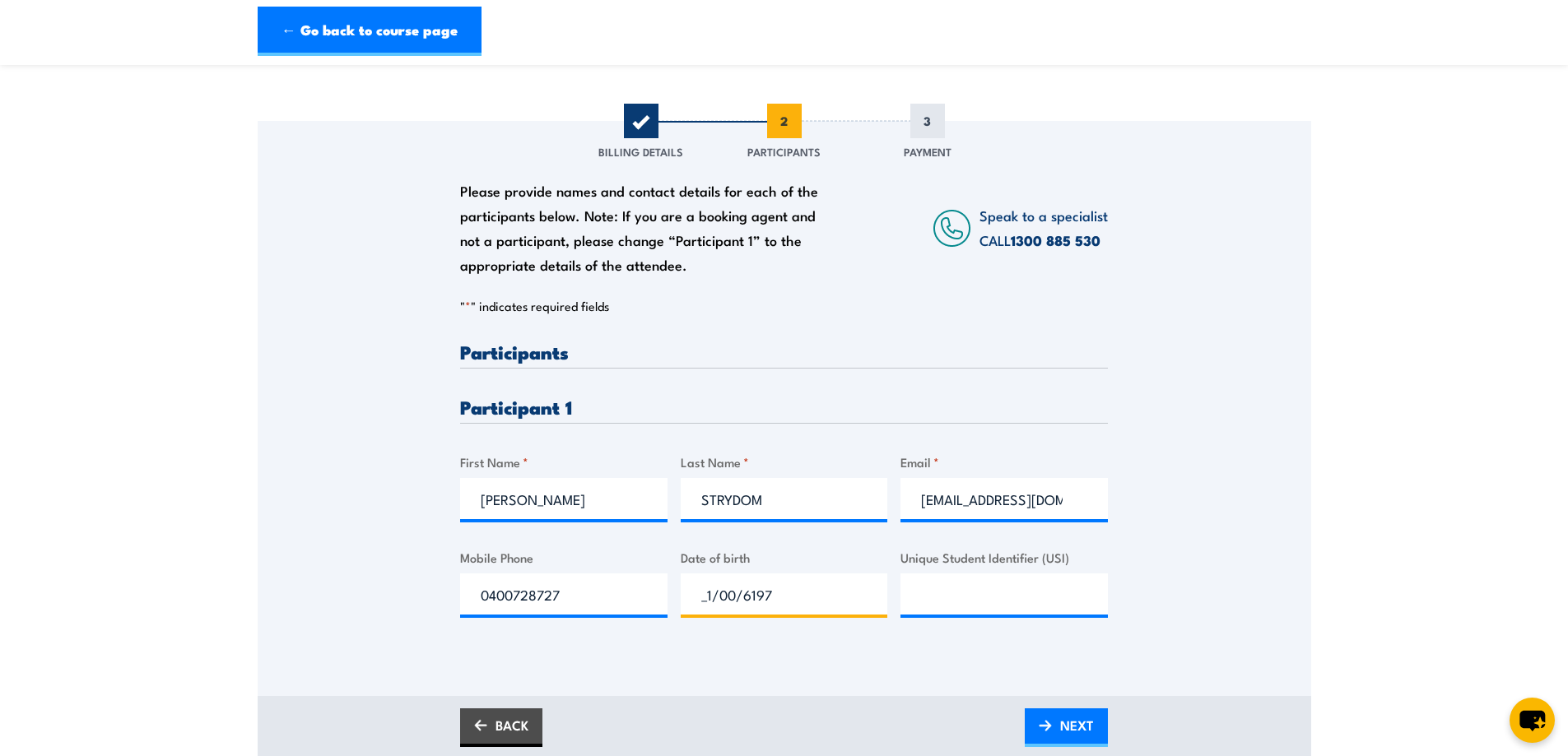
drag, startPoint x: 780, startPoint y: 601, endPoint x: 666, endPoint y: 598, distance: 114.0
click at [666, 598] on div "Please provide names and contact details for each of the participants below. No…" at bounding box center [784, 493] width 648 height 301
type input "10/06/1970"
click at [937, 604] on input "Unique Student Identifier (USI)" at bounding box center [1004, 595] width 207 height 41
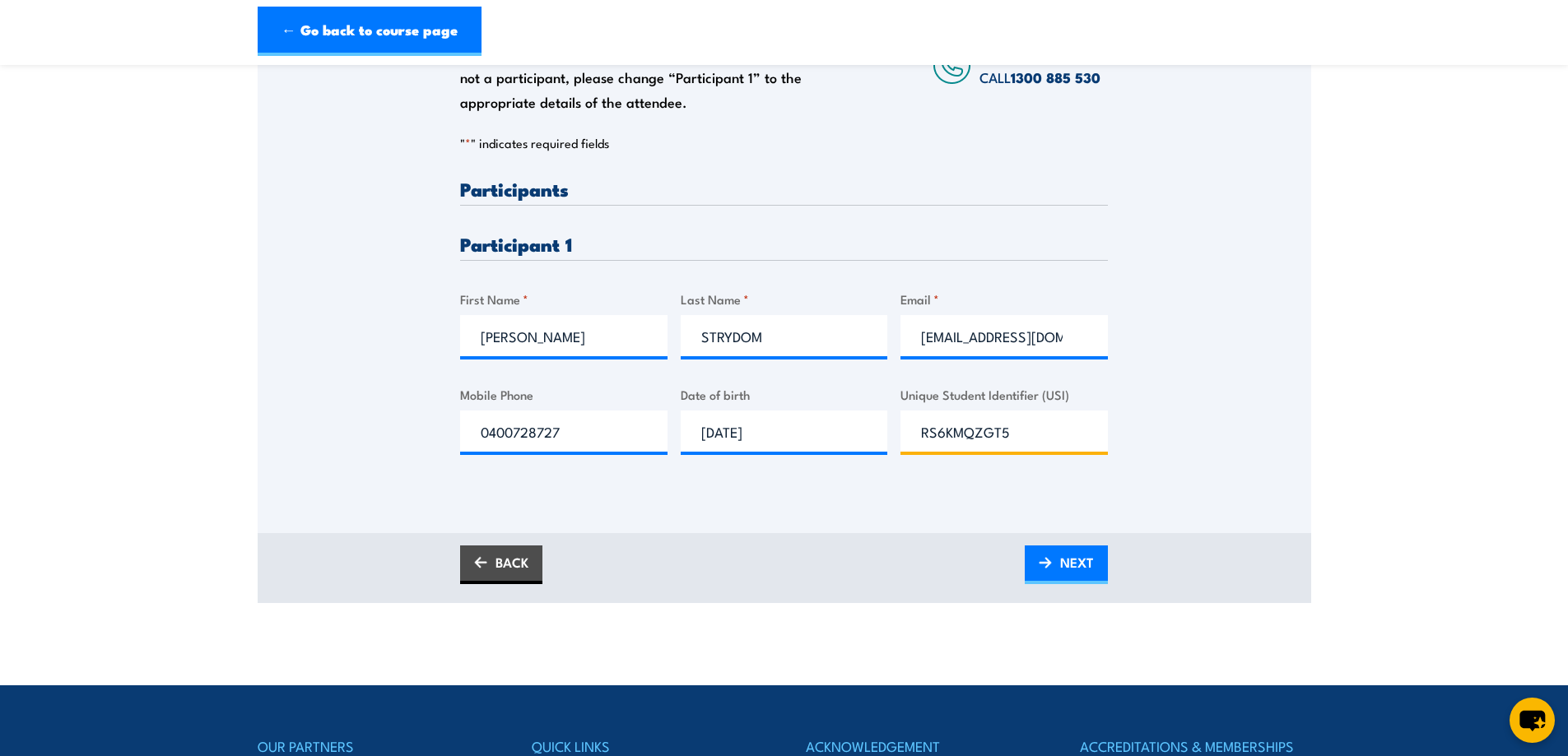
scroll to position [329, 0]
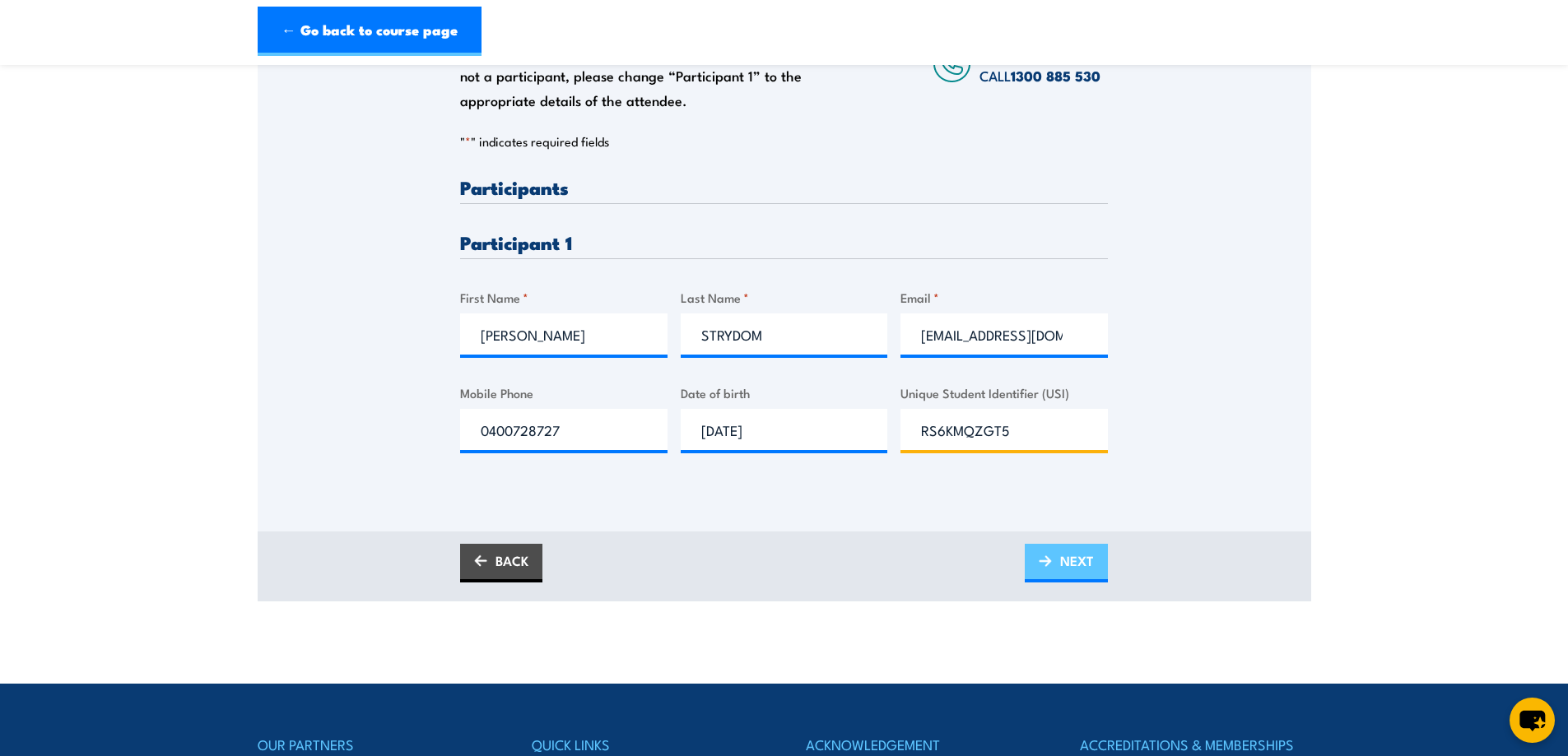
type input "RS6KMQZGT5"
click at [1063, 564] on span "NEXT" at bounding box center [1077, 560] width 34 height 44
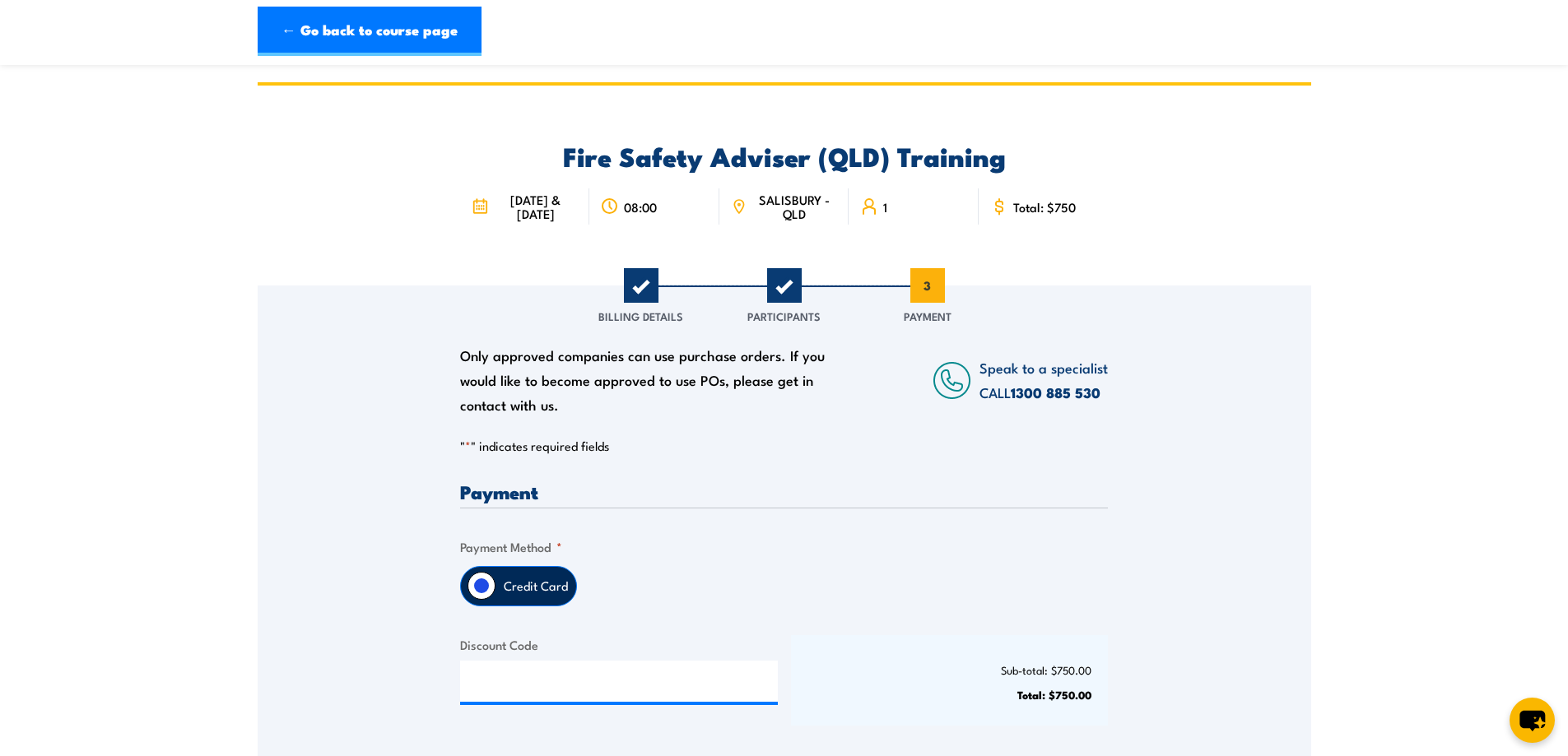
scroll to position [165, 0]
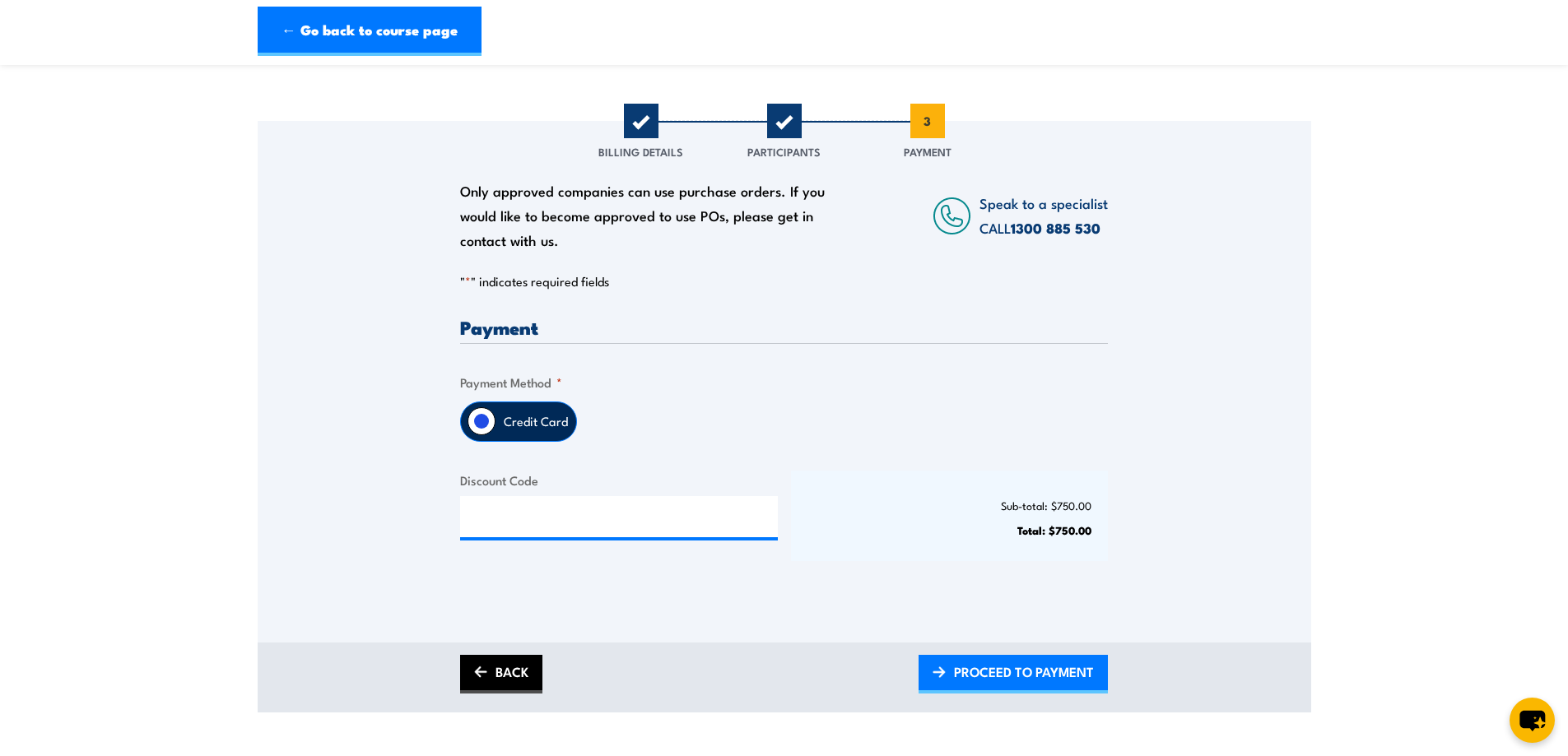
click at [487, 674] on link "BACK" at bounding box center [501, 673] width 83 height 39
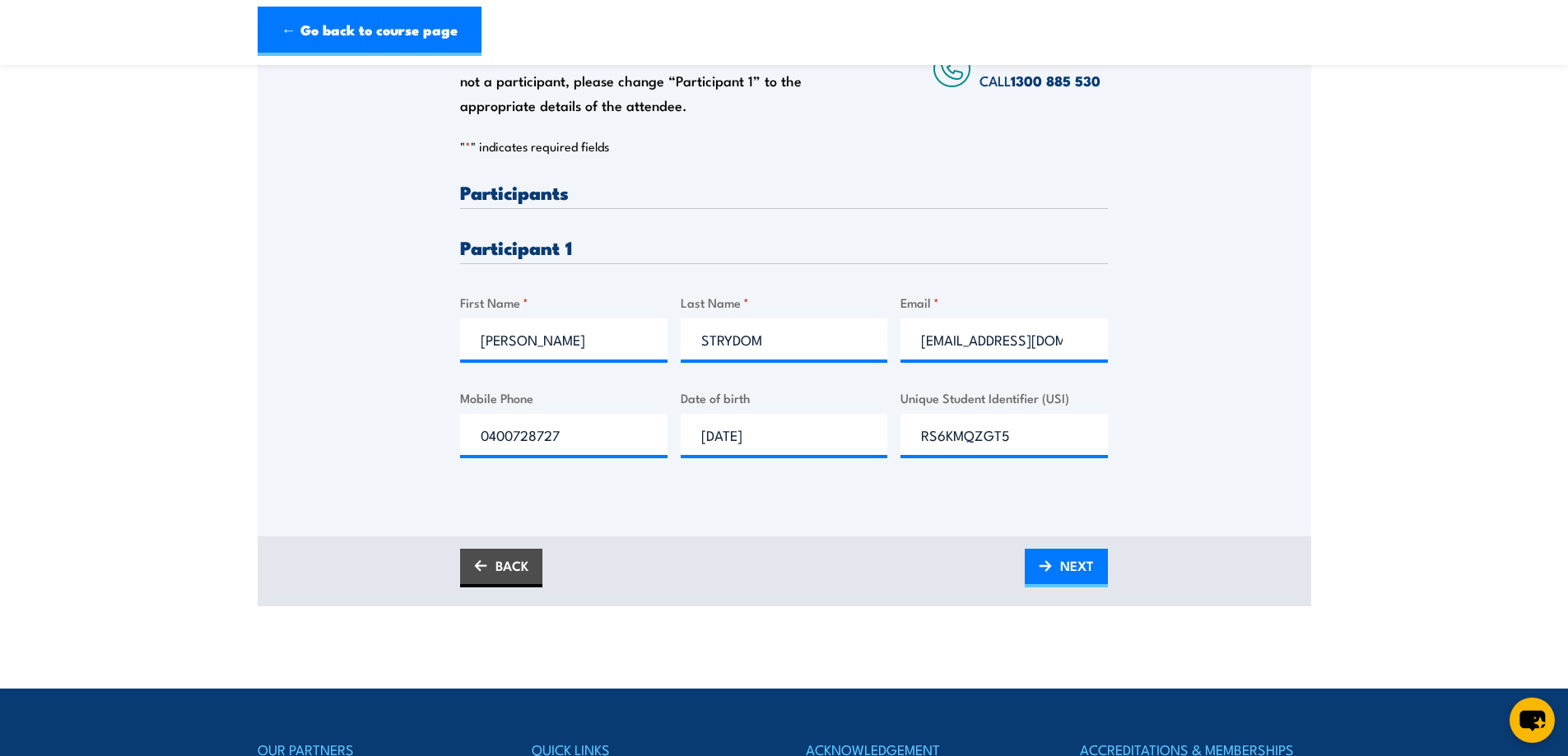
scroll to position [329, 0]
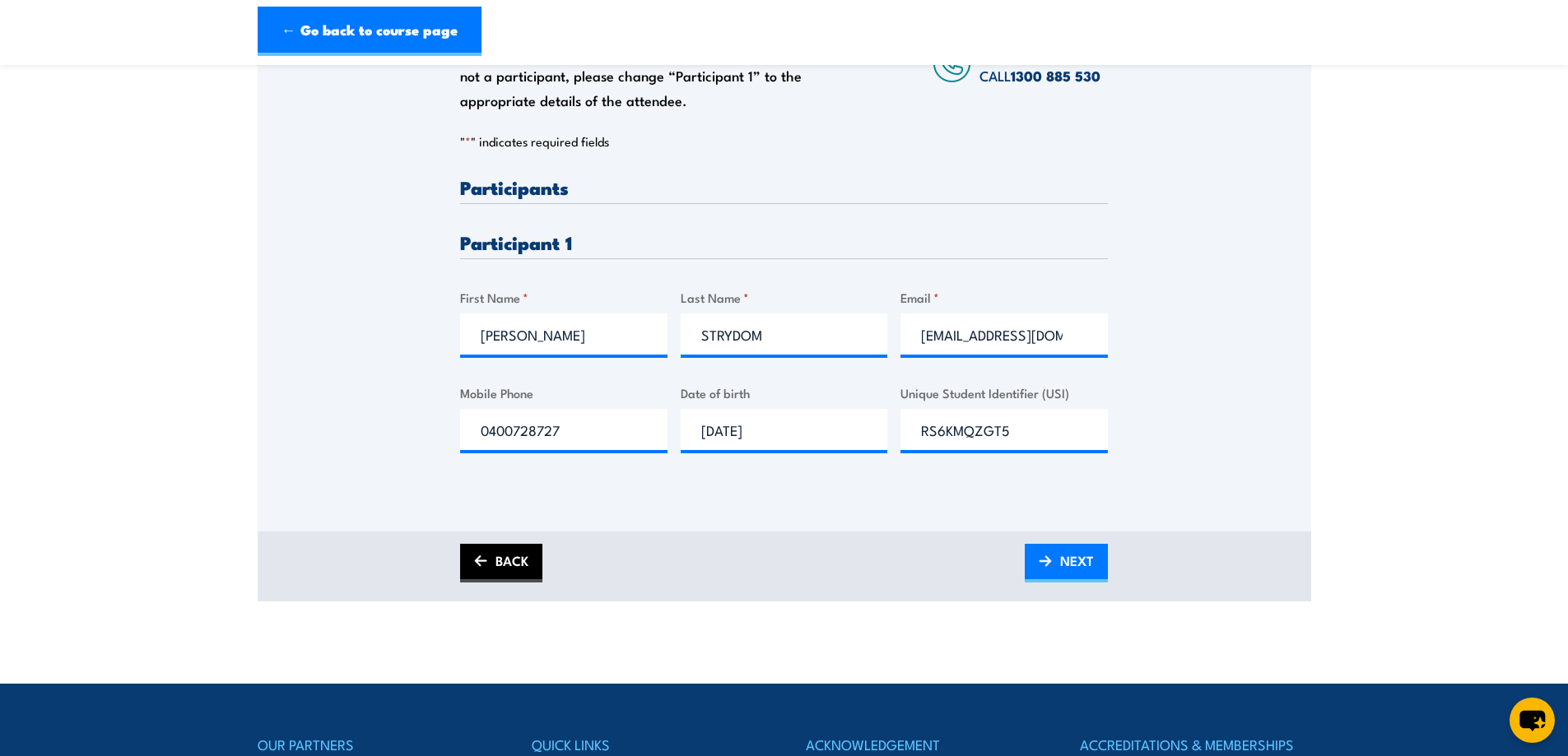
click at [515, 552] on link "BACK" at bounding box center [501, 563] width 83 height 39
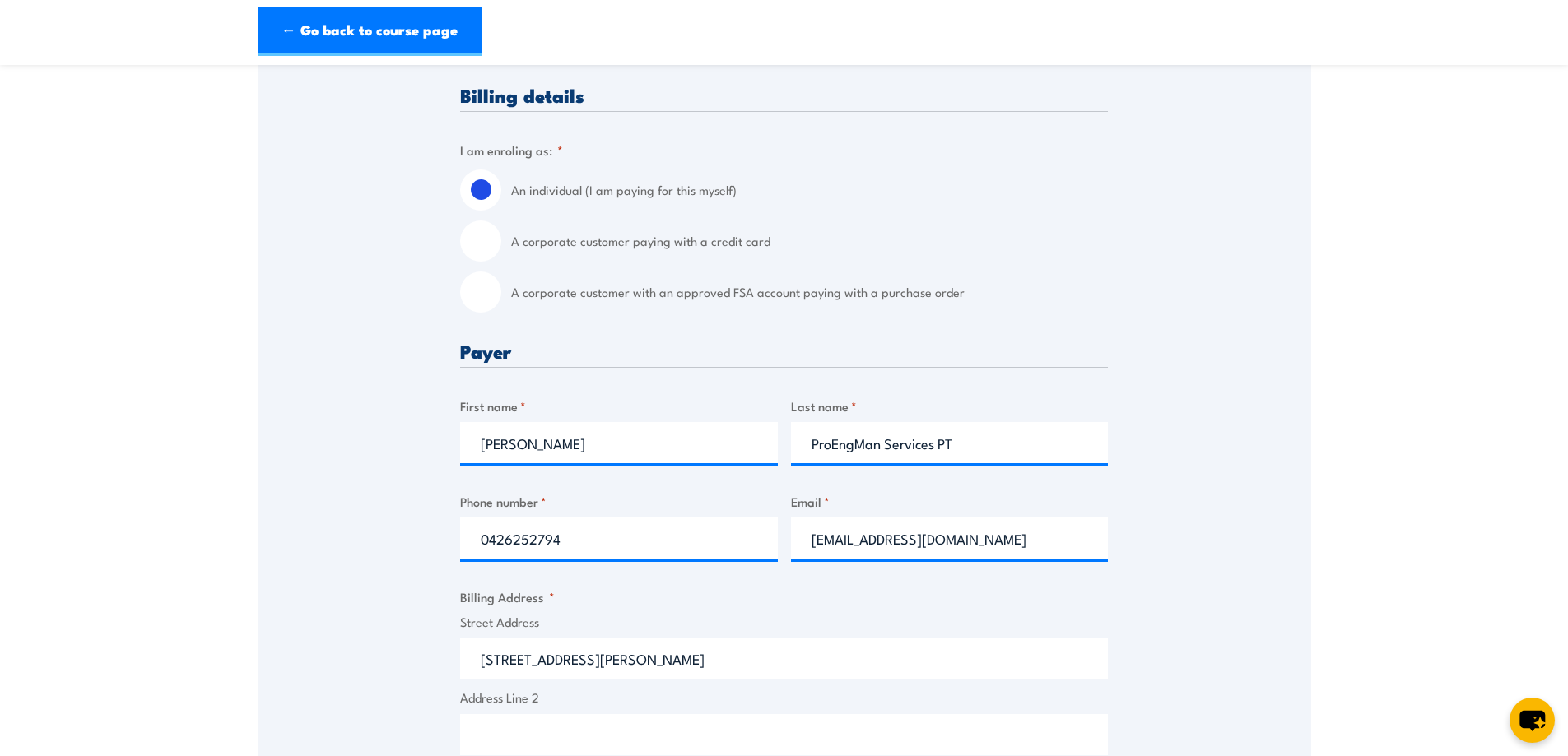
scroll to position [412, 0]
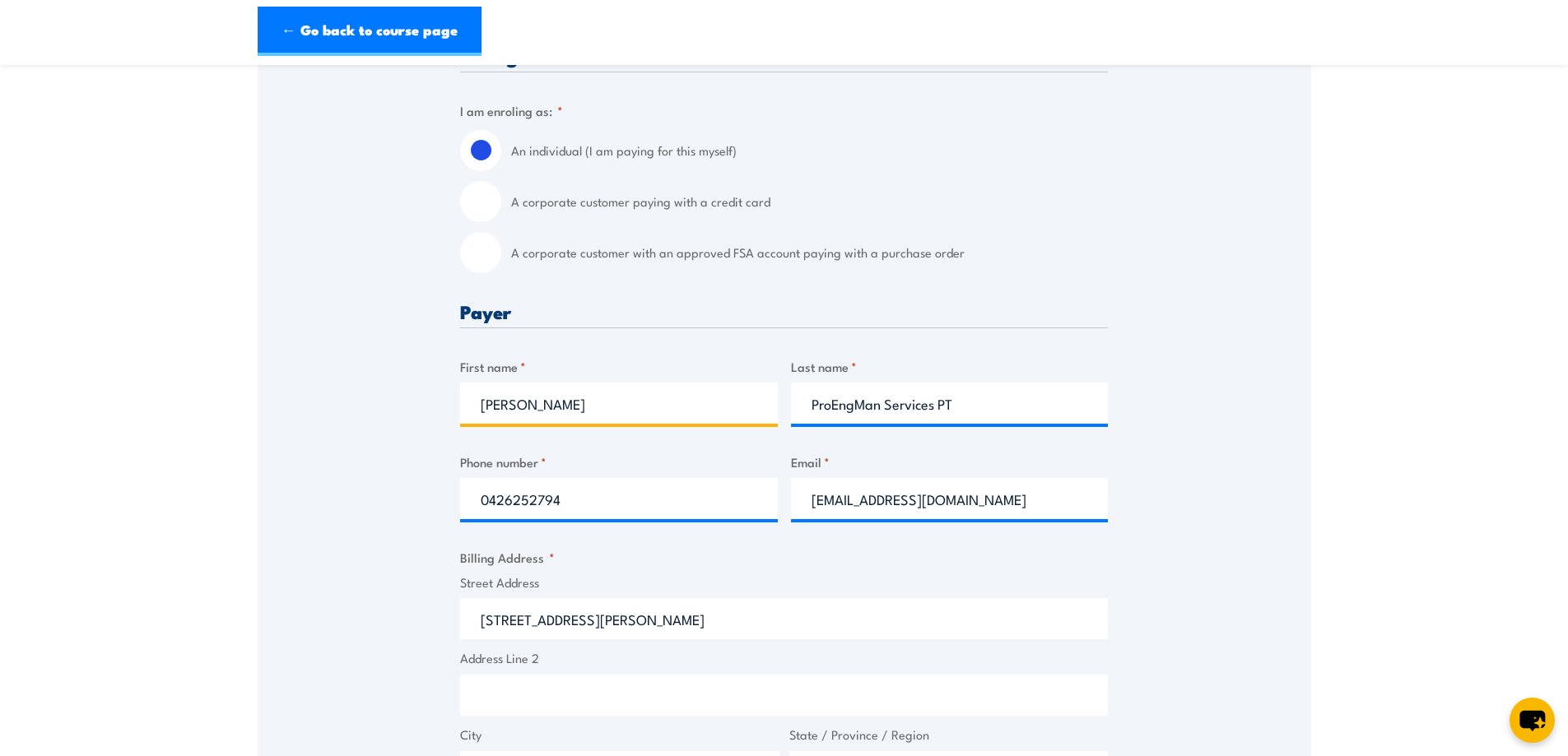
drag, startPoint x: 609, startPoint y: 403, endPoint x: 440, endPoint y: 432, distance: 171.5
click at [472, 414] on input "Felicity Strydom" at bounding box center [619, 404] width 318 height 41
type input "EUGENE"
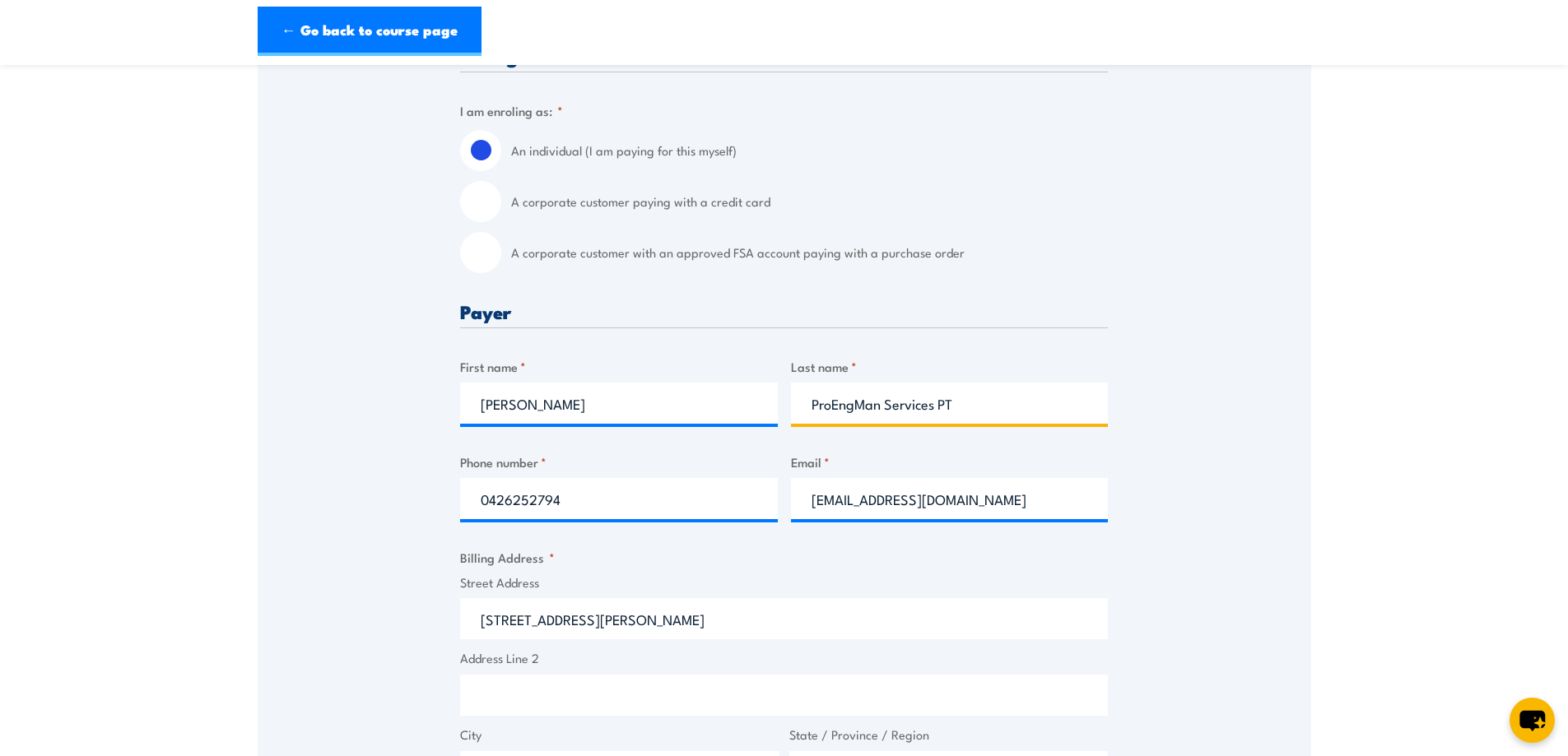
click at [951, 404] on input "ProEngMan Services PT" at bounding box center [950, 404] width 318 height 41
drag, startPoint x: 952, startPoint y: 407, endPoint x: 796, endPoint y: 406, distance: 156.0
click at [796, 406] on input "ProEngMan Services PT" at bounding box center [950, 404] width 318 height 41
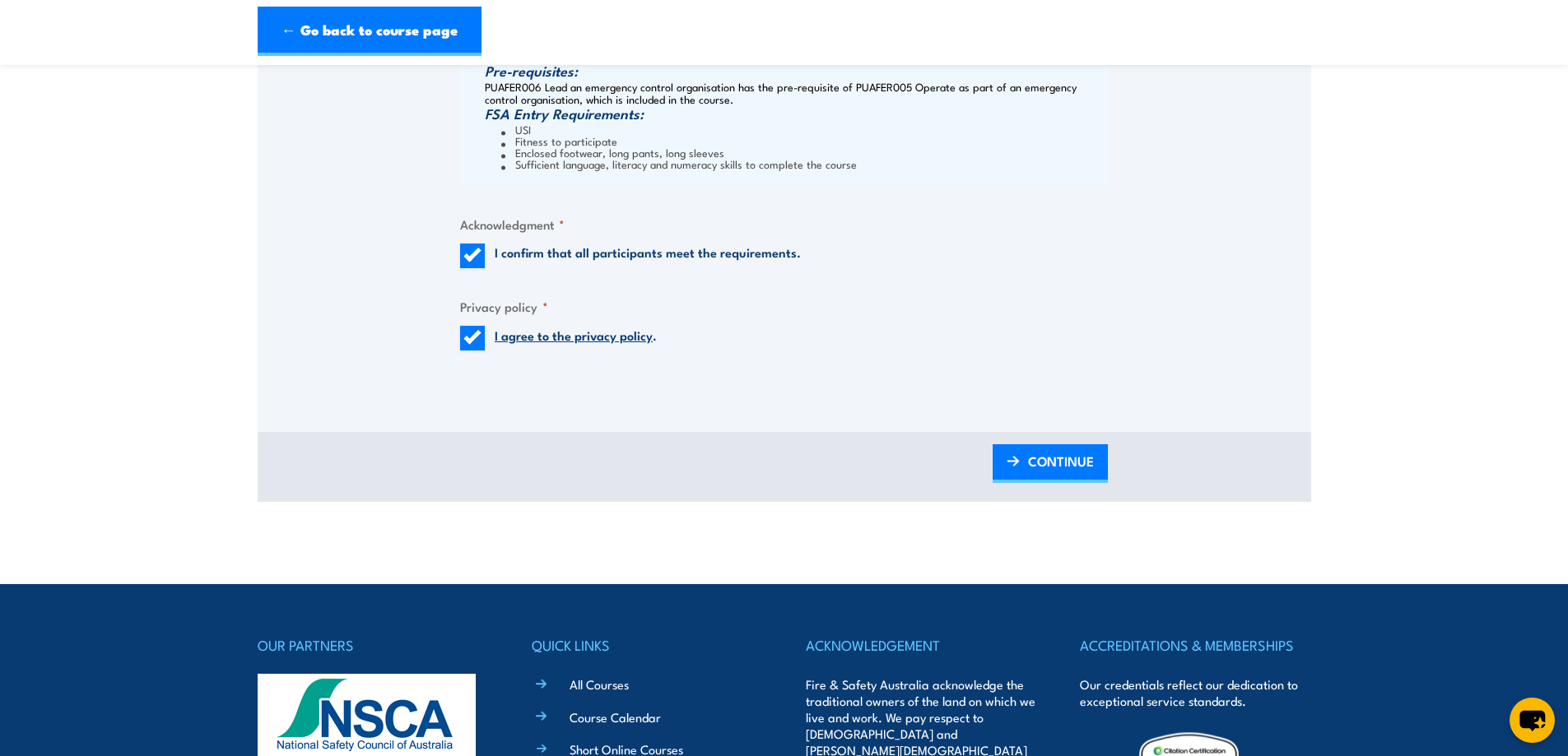
scroll to position [1399, 0]
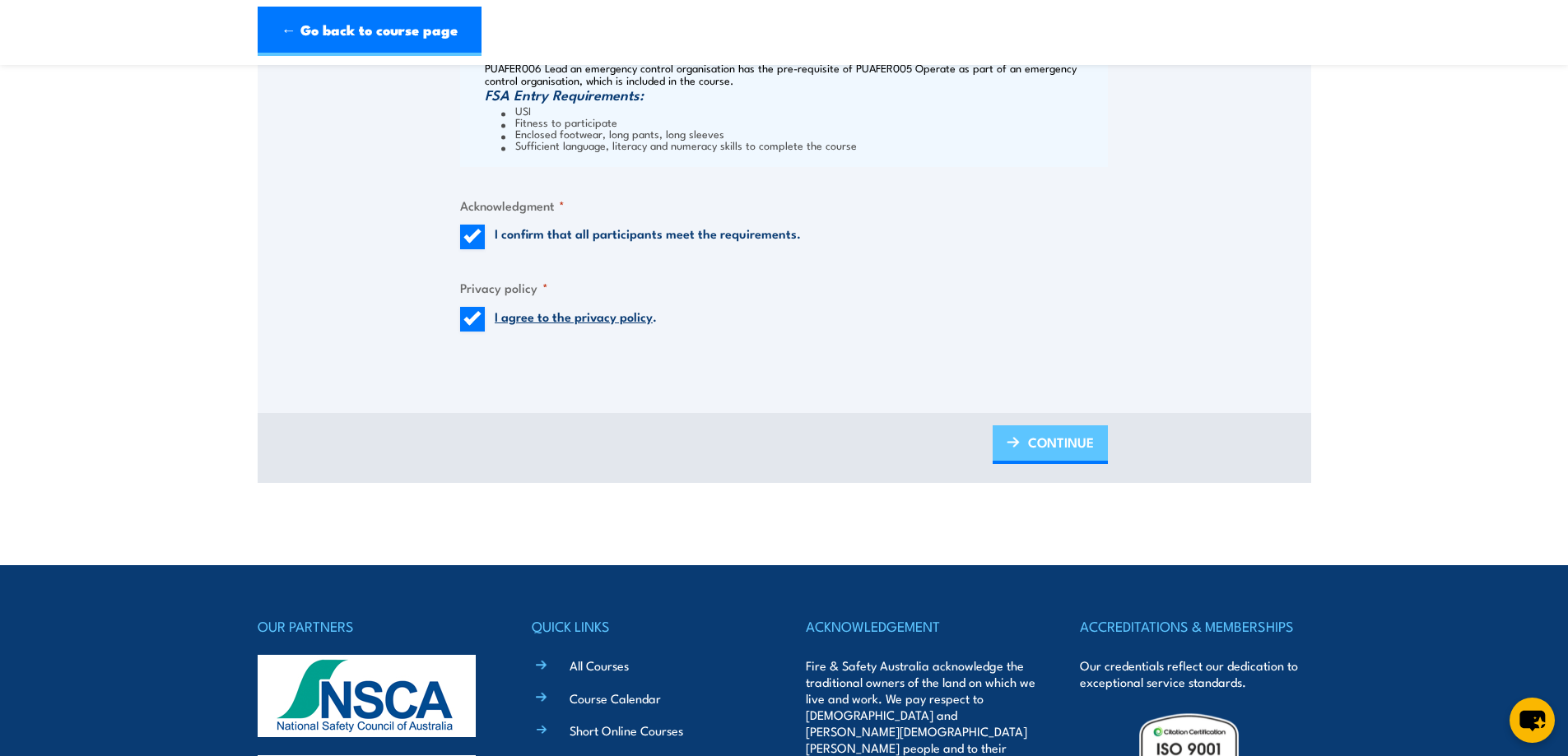
type input "STRYDOM"
click at [1061, 444] on span "CONTINUE" at bounding box center [1060, 442] width 65 height 44
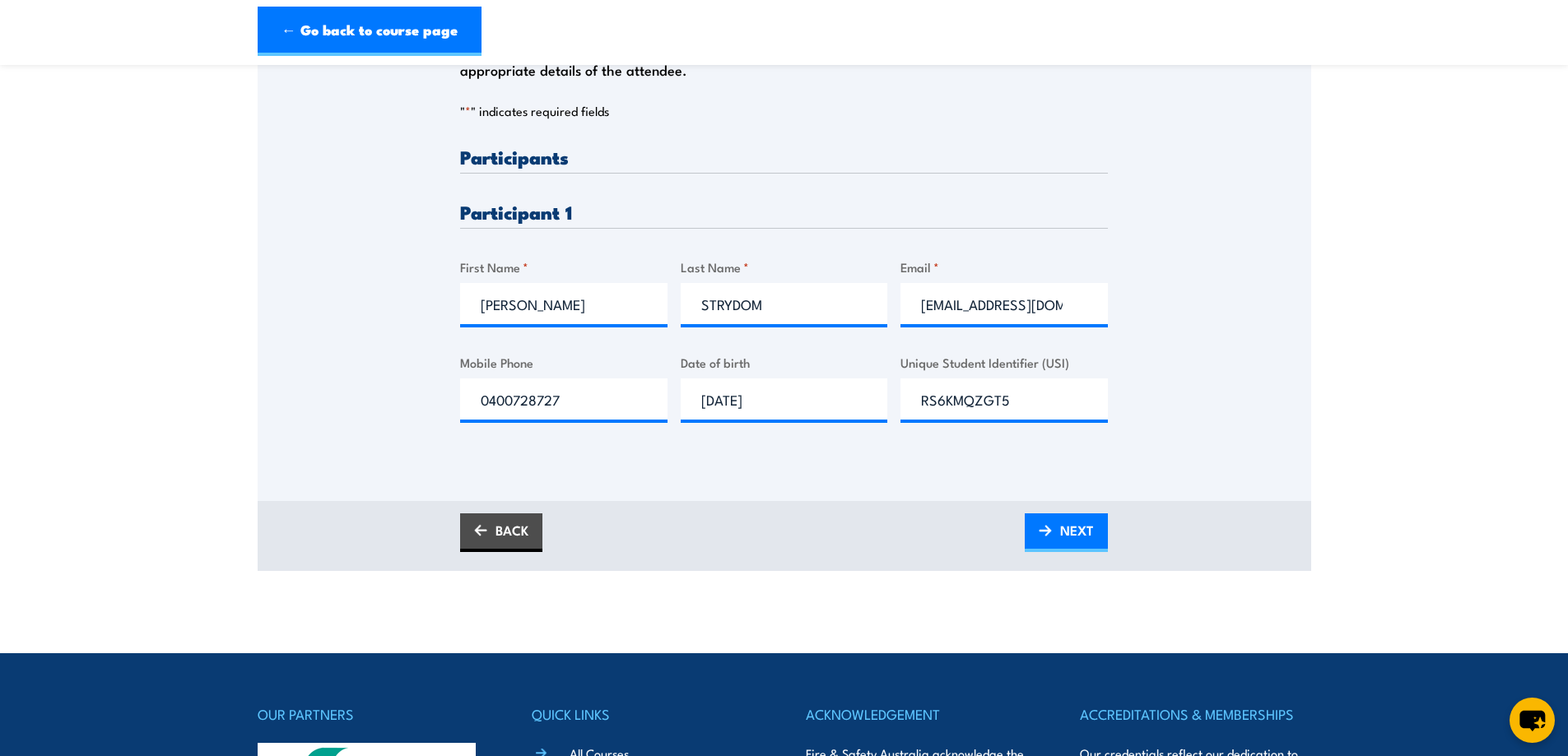
scroll to position [412, 0]
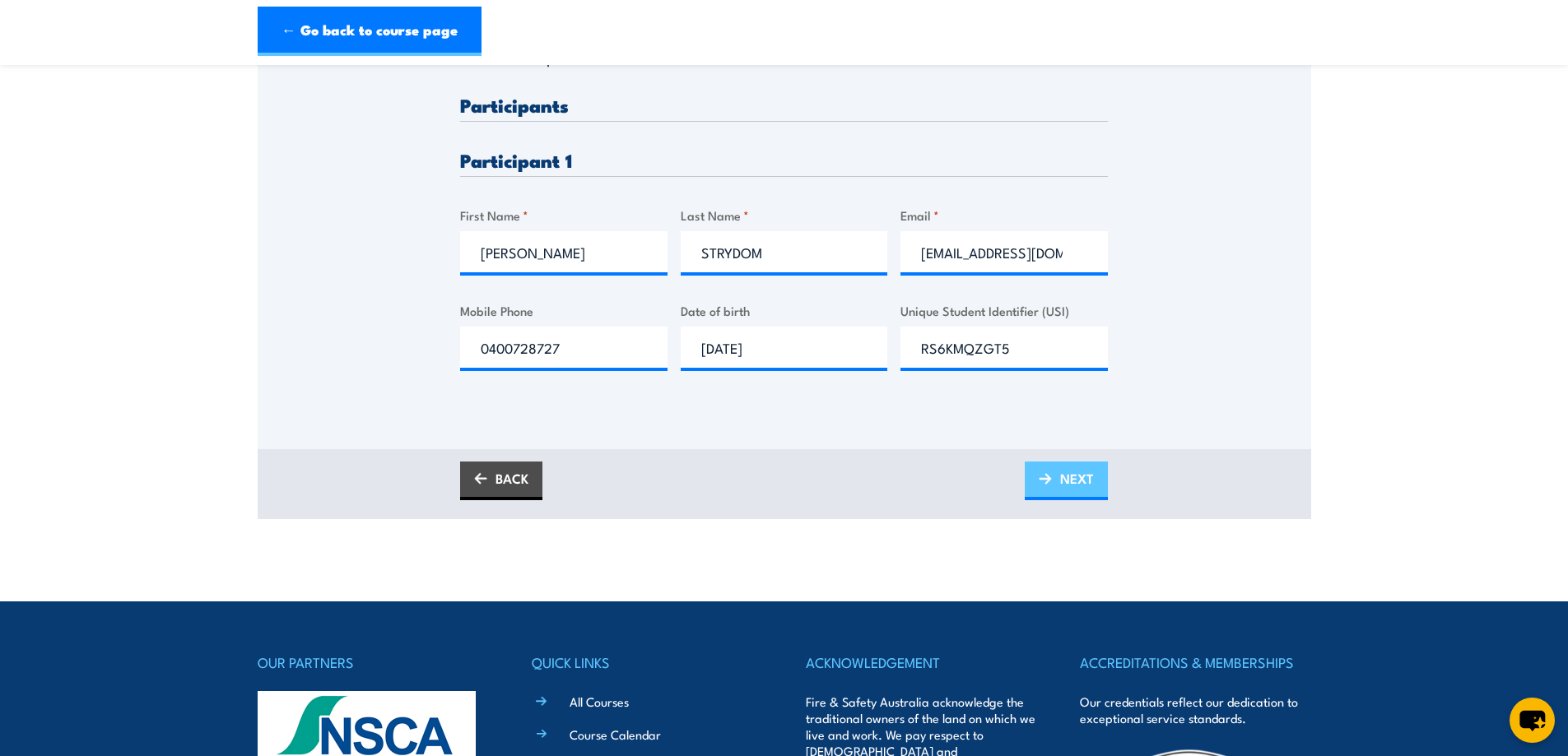
click at [1053, 482] on link "NEXT" at bounding box center [1066, 481] width 83 height 39
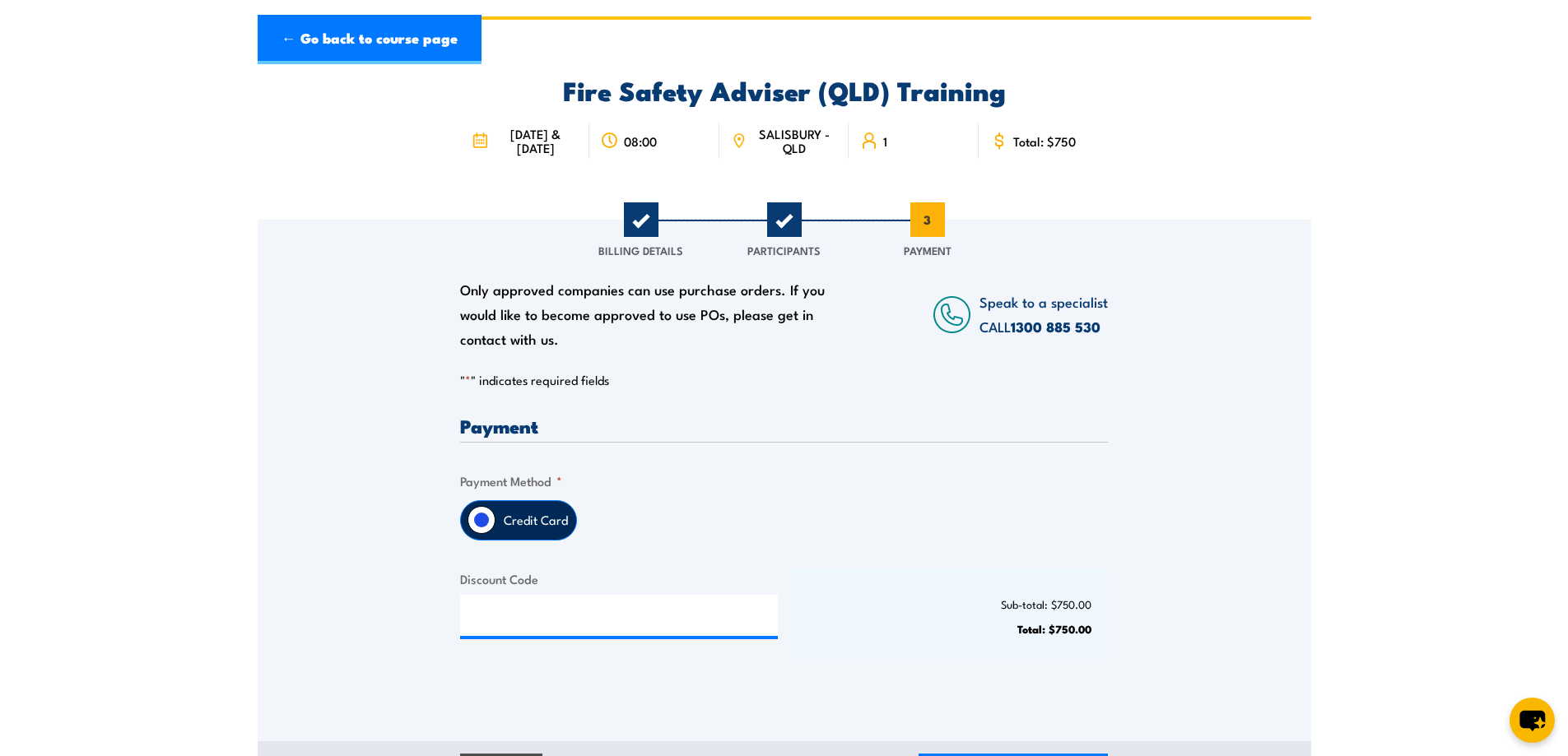
scroll to position [165, 0]
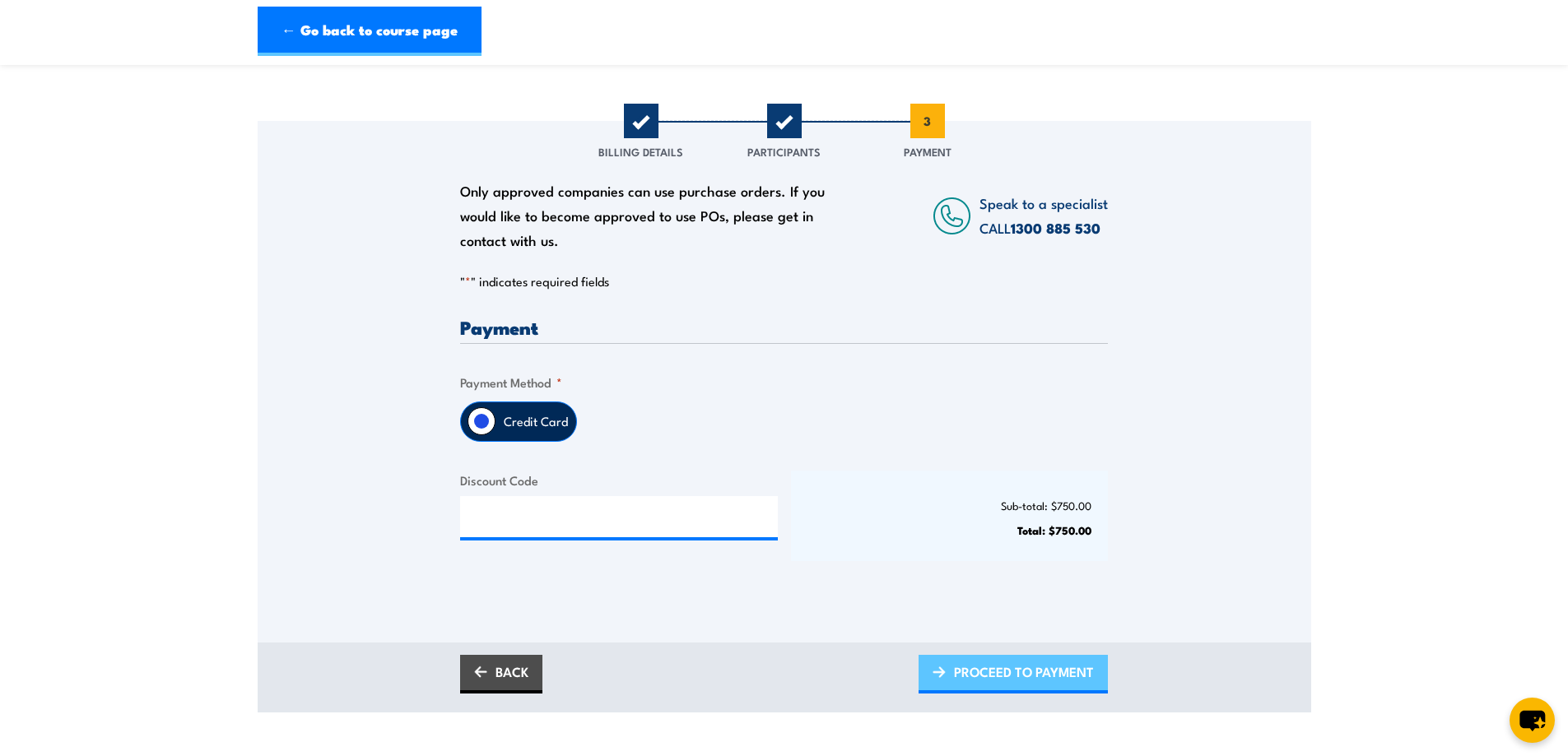
click at [1004, 672] on span "PROCEED TO PAYMENT" at bounding box center [1024, 672] width 140 height 44
